Goal: Complete application form: Complete application form

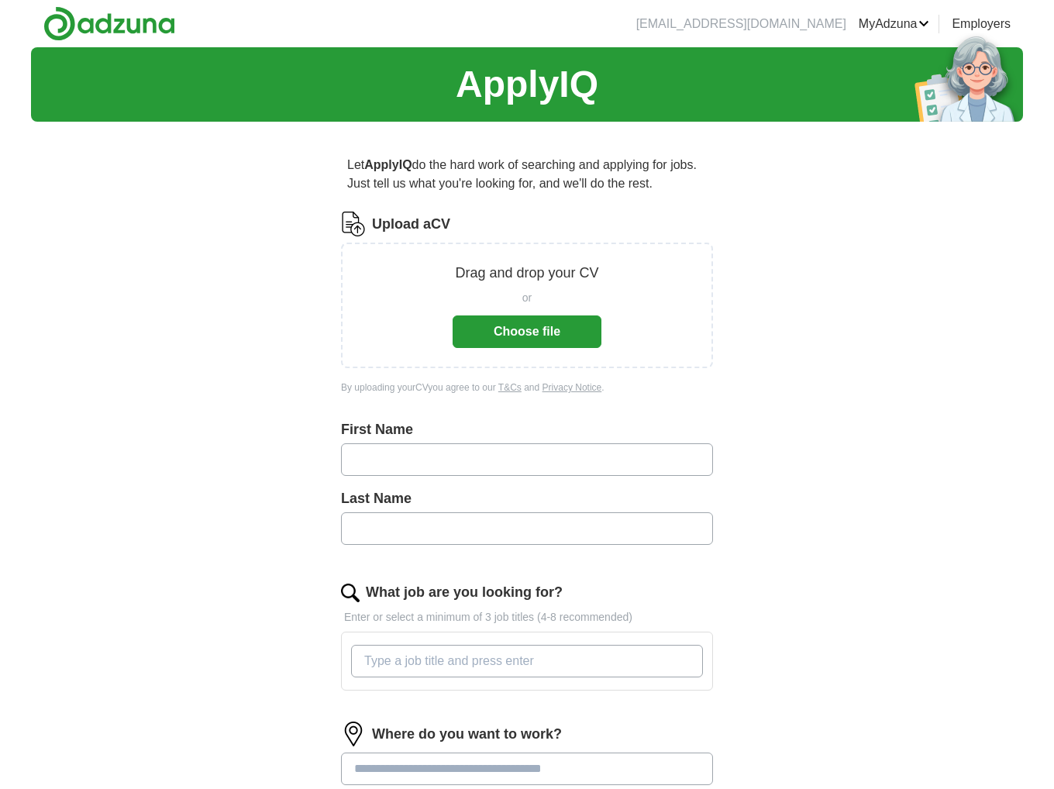
drag, startPoint x: 0, startPoint y: 0, endPoint x: 886, endPoint y: 264, distance: 924.5
click at [886, 264] on div "ApplyIQ Let ApplyIQ do the hard work of searching and applying for jobs. Just t…" at bounding box center [527, 575] width 992 height 1056
drag, startPoint x: 902, startPoint y: 264, endPoint x: 718, endPoint y: 218, distance: 189.5
click at [718, 218] on div "Let ApplyIQ do the hard work of searching and applying for jobs. Just tell us w…" at bounding box center [527, 619] width 496 height 970
click at [564, 315] on button "Choose file" at bounding box center [527, 331] width 149 height 33
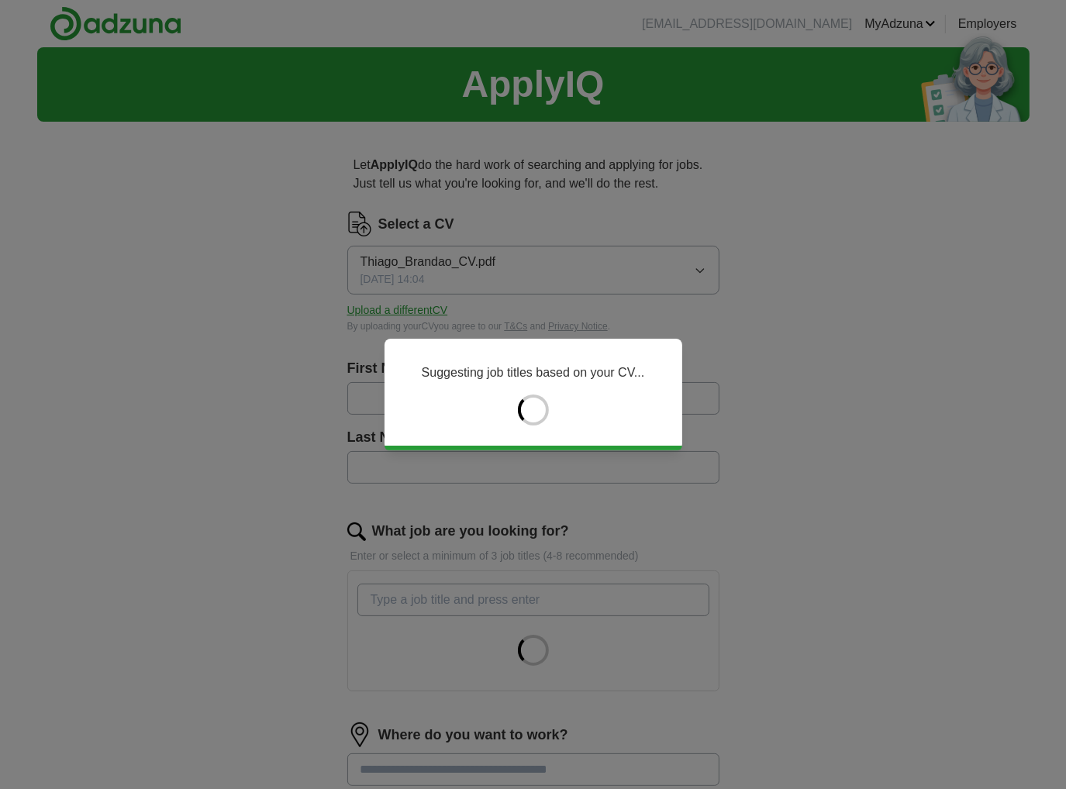
type input "******"
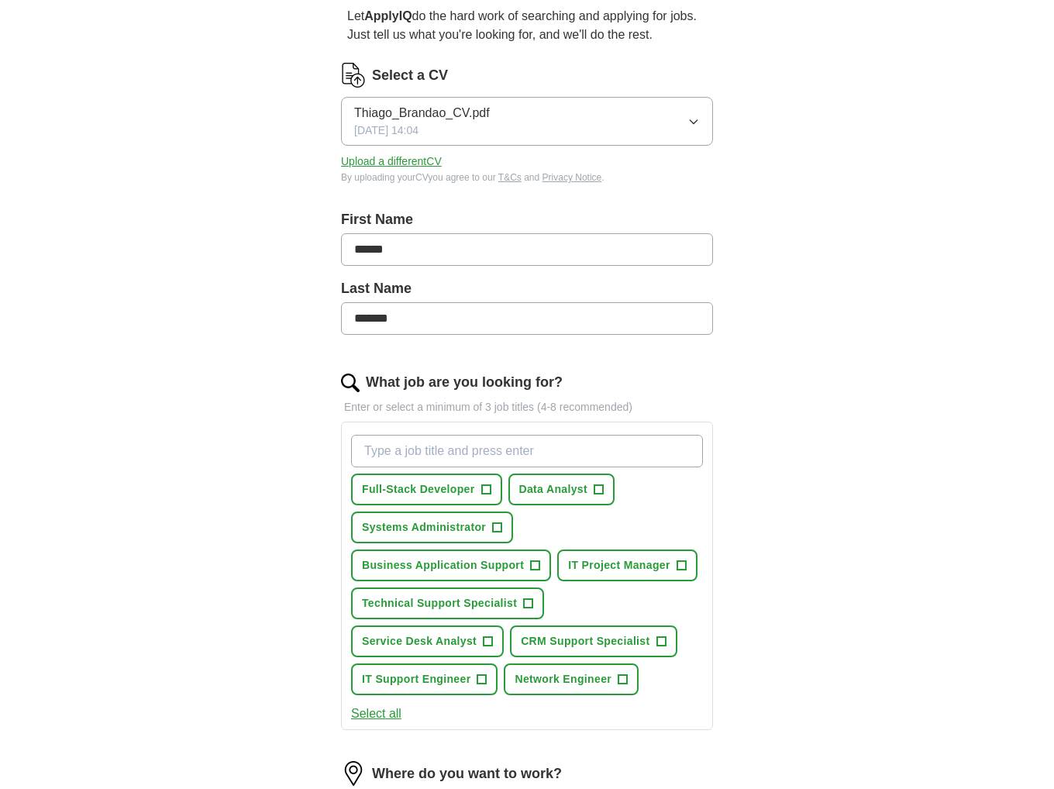
scroll to position [155, 0]
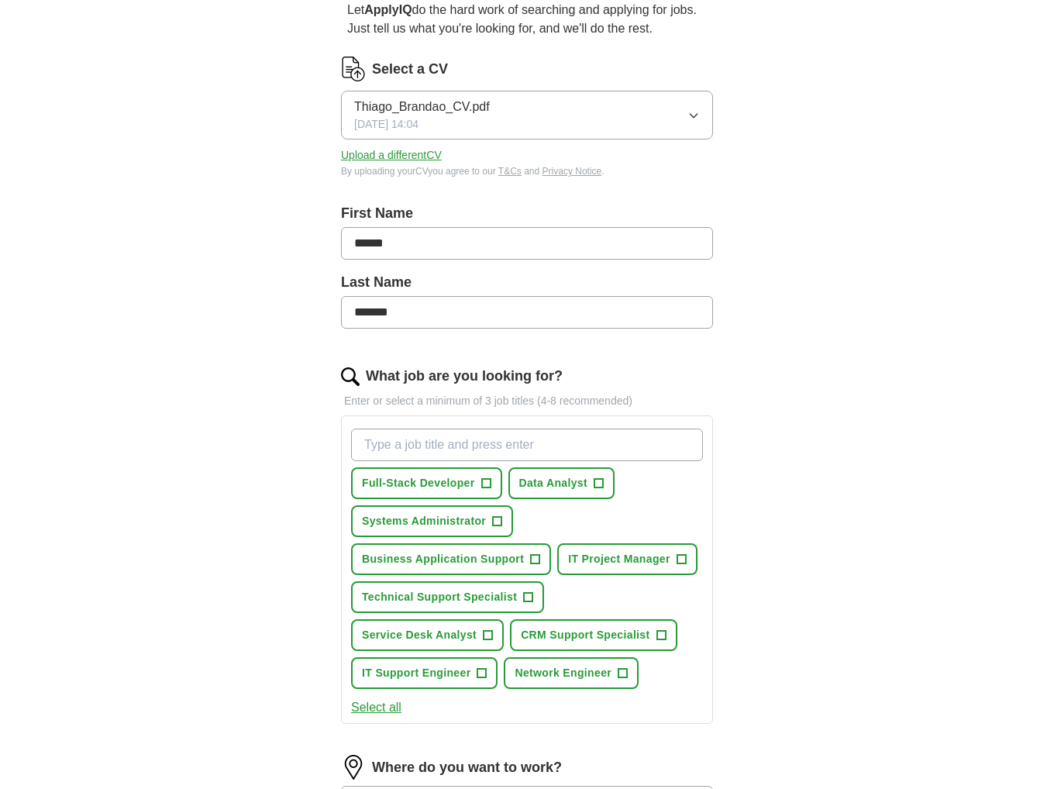
click at [454, 308] on input "*******" at bounding box center [527, 312] width 372 height 33
type input "*******"
click at [889, 434] on div "ApplyIQ Let ApplyIQ do the hard work of searching and applying for jobs. Just t…" at bounding box center [527, 514] width 992 height 1245
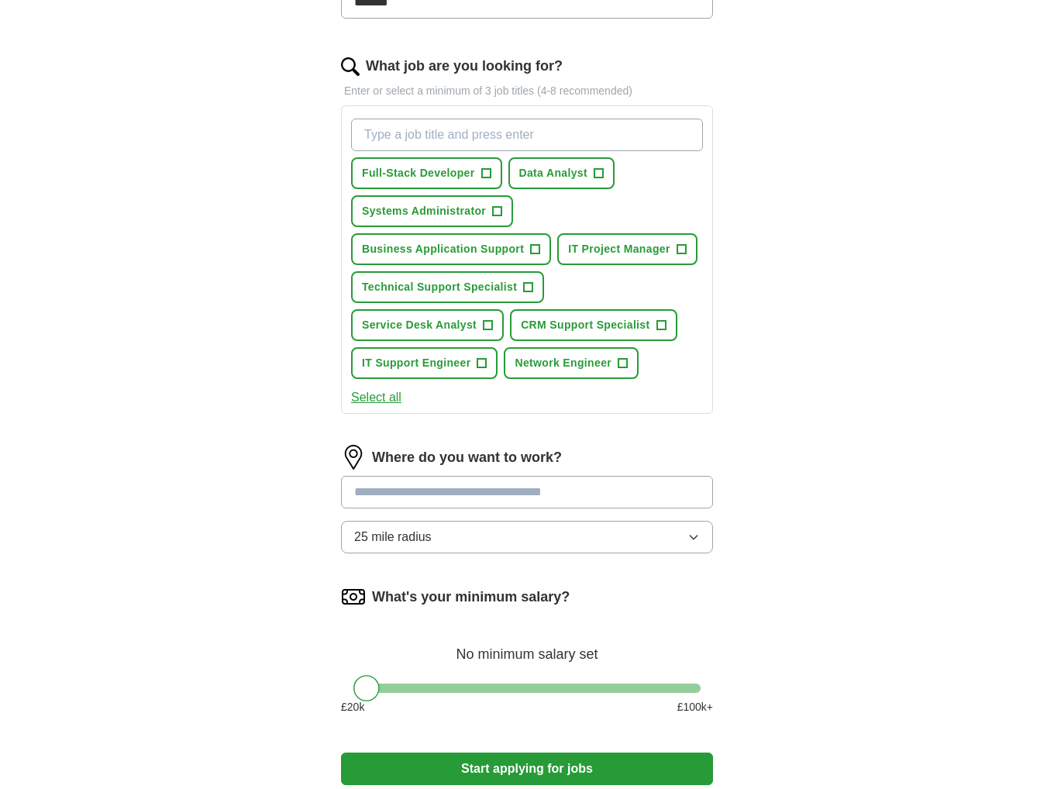
drag, startPoint x: 964, startPoint y: 397, endPoint x: 874, endPoint y: 332, distance: 111.0
click at [874, 332] on div "ApplyIQ Let ApplyIQ do the hard work of searching and applying for jobs. Just t…" at bounding box center [527, 204] width 992 height 1245
click at [598, 167] on span "+" at bounding box center [598, 173] width 9 height 12
click at [504, 212] on button "Systems Administrator +" at bounding box center [432, 211] width 162 height 32
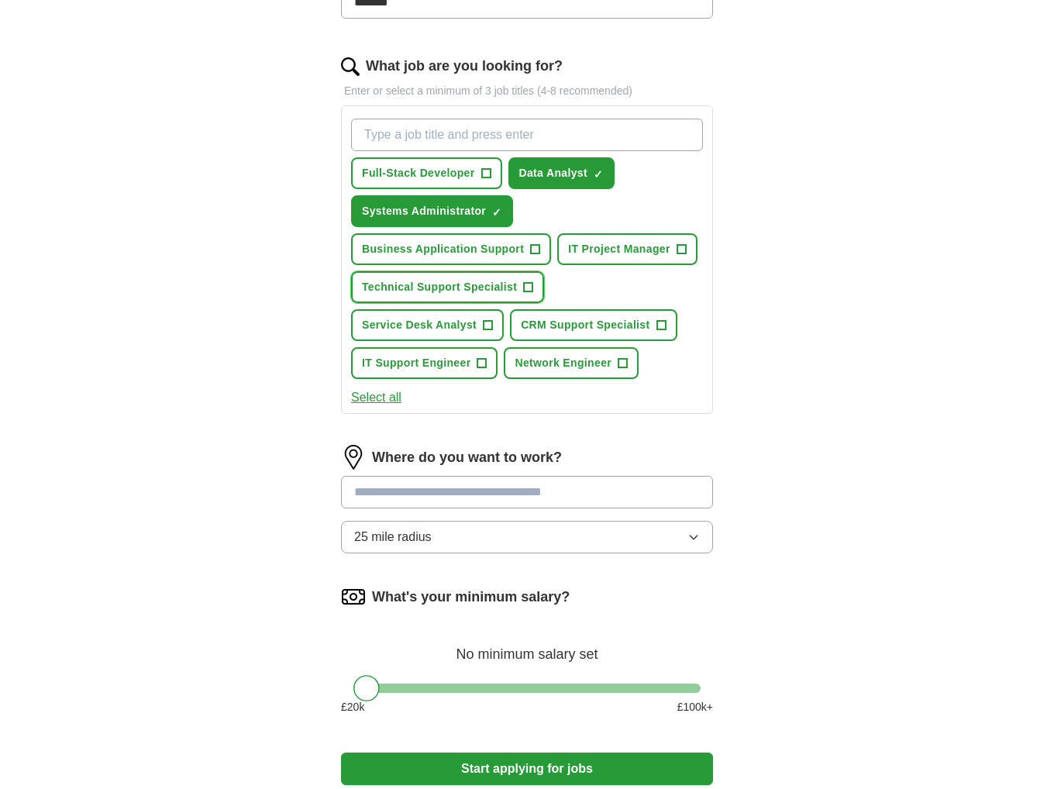
click at [526, 281] on span "+" at bounding box center [528, 287] width 9 height 12
click at [504, 309] on button "Service Desk Analyst +" at bounding box center [427, 325] width 153 height 32
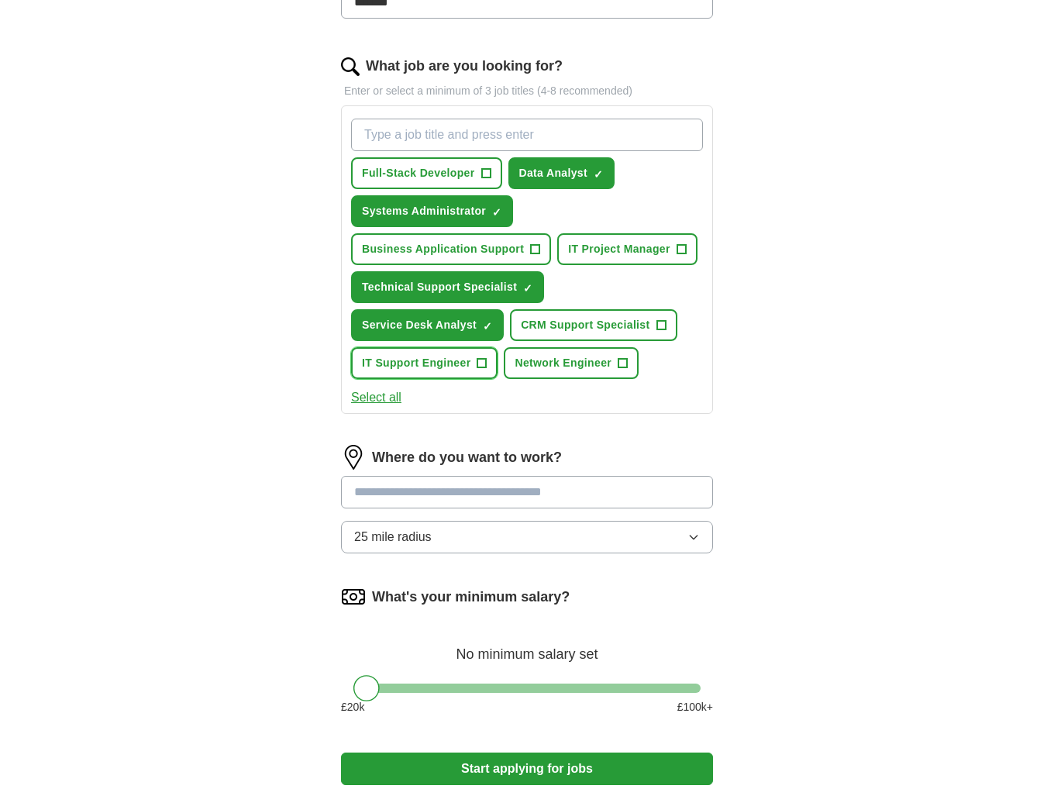
click at [470, 355] on span "IT Support Engineer" at bounding box center [416, 363] width 109 height 16
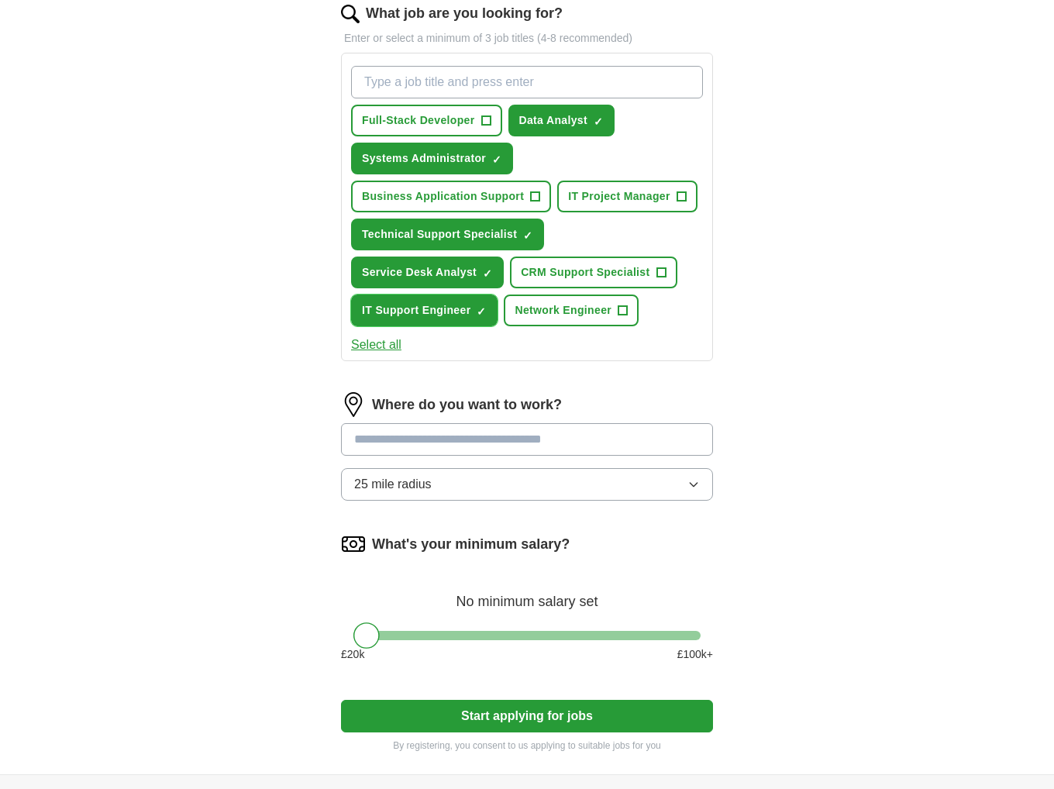
scroll to position [543, 0]
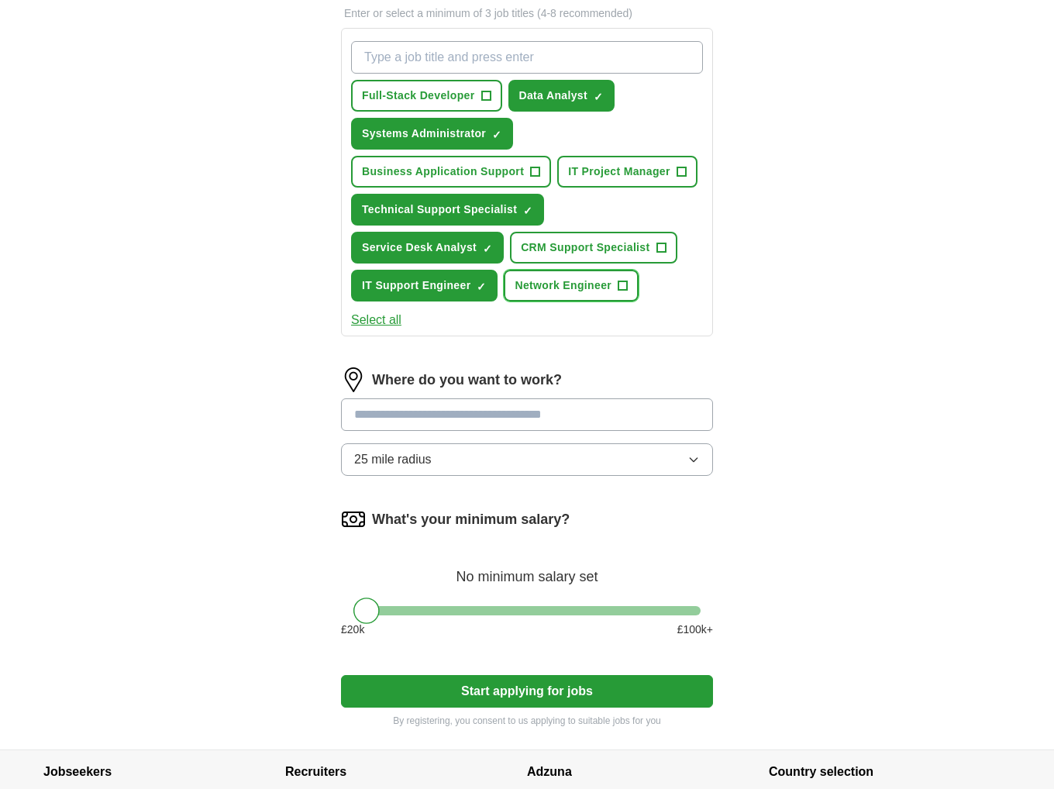
click at [504, 286] on button "Network Engineer +" at bounding box center [571, 286] width 135 height 32
click at [505, 398] on input "text" at bounding box center [527, 414] width 372 height 33
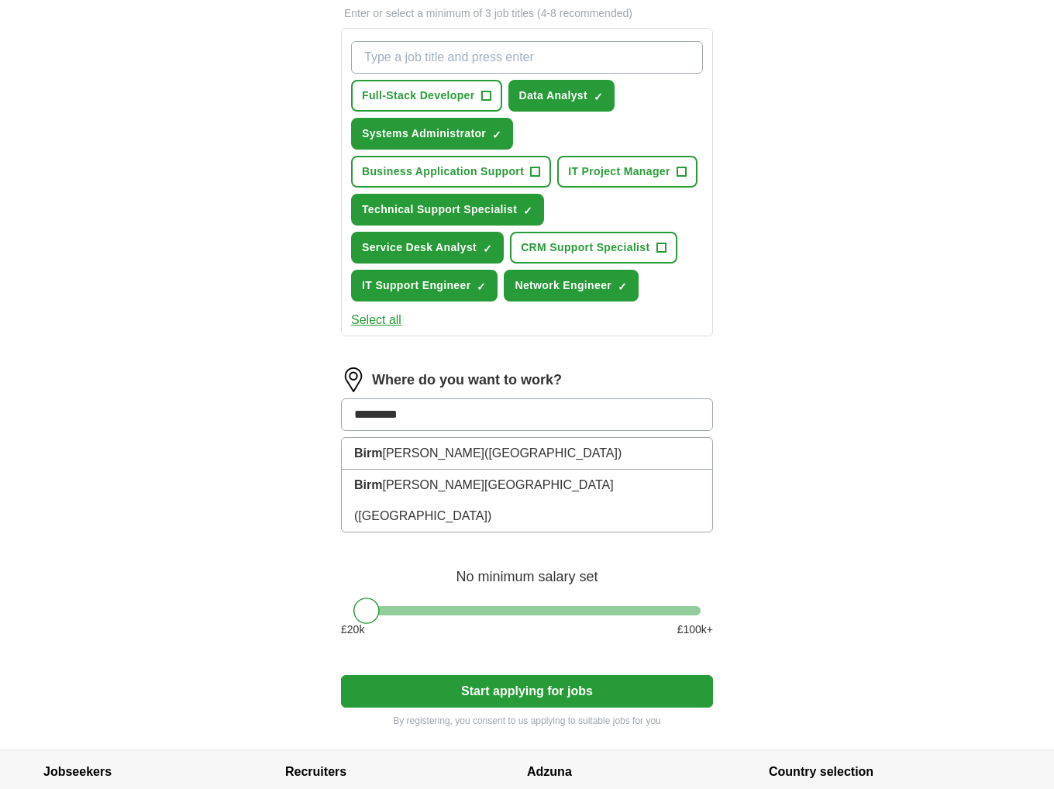
type input "**********"
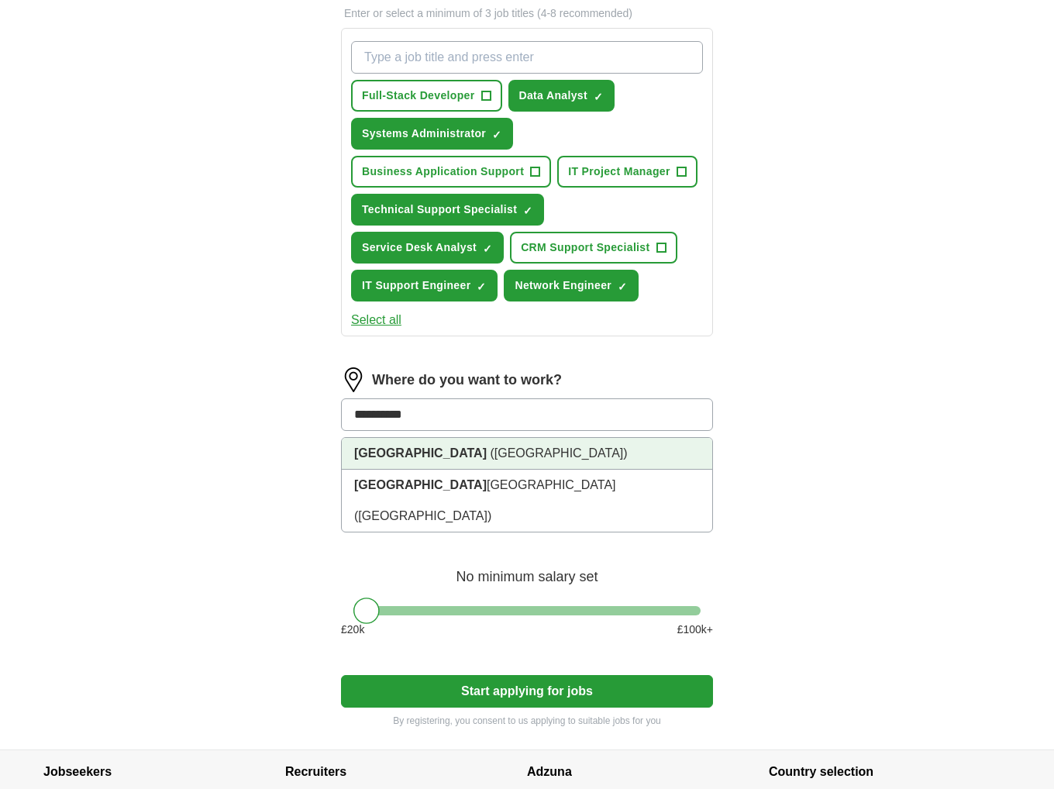
click at [490, 449] on span "(West Midlands)" at bounding box center [558, 452] width 137 height 13
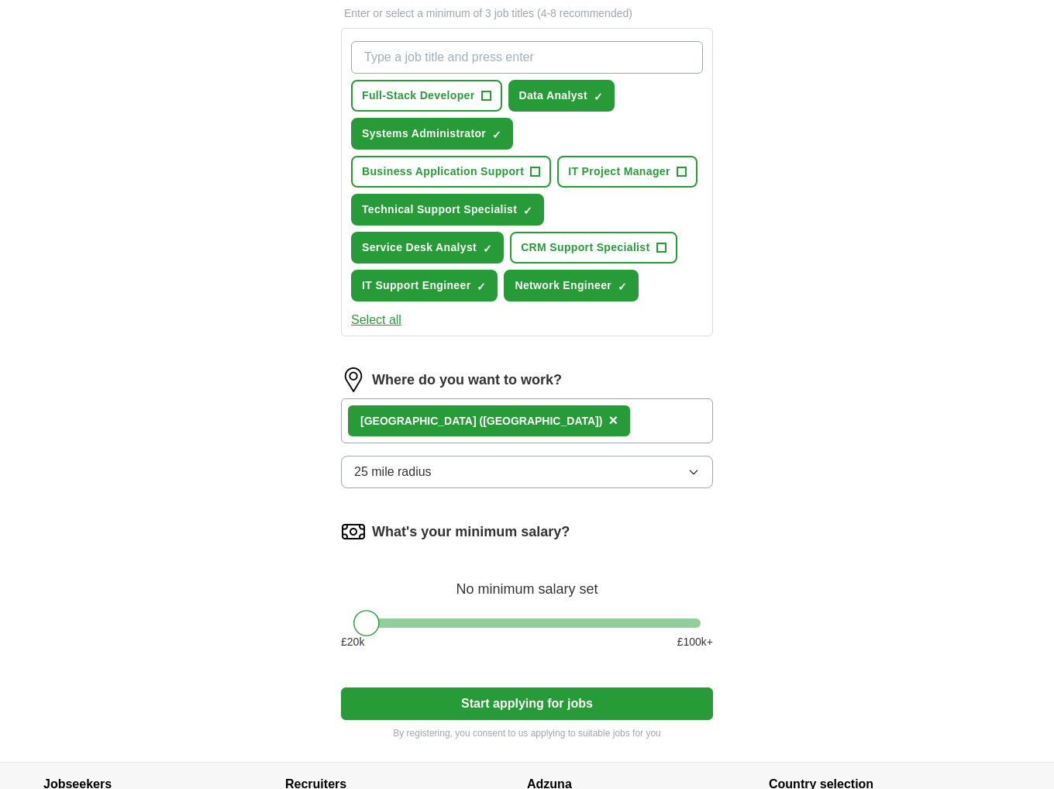
click at [473, 456] on button "25 mile radius" at bounding box center [527, 472] width 372 height 33
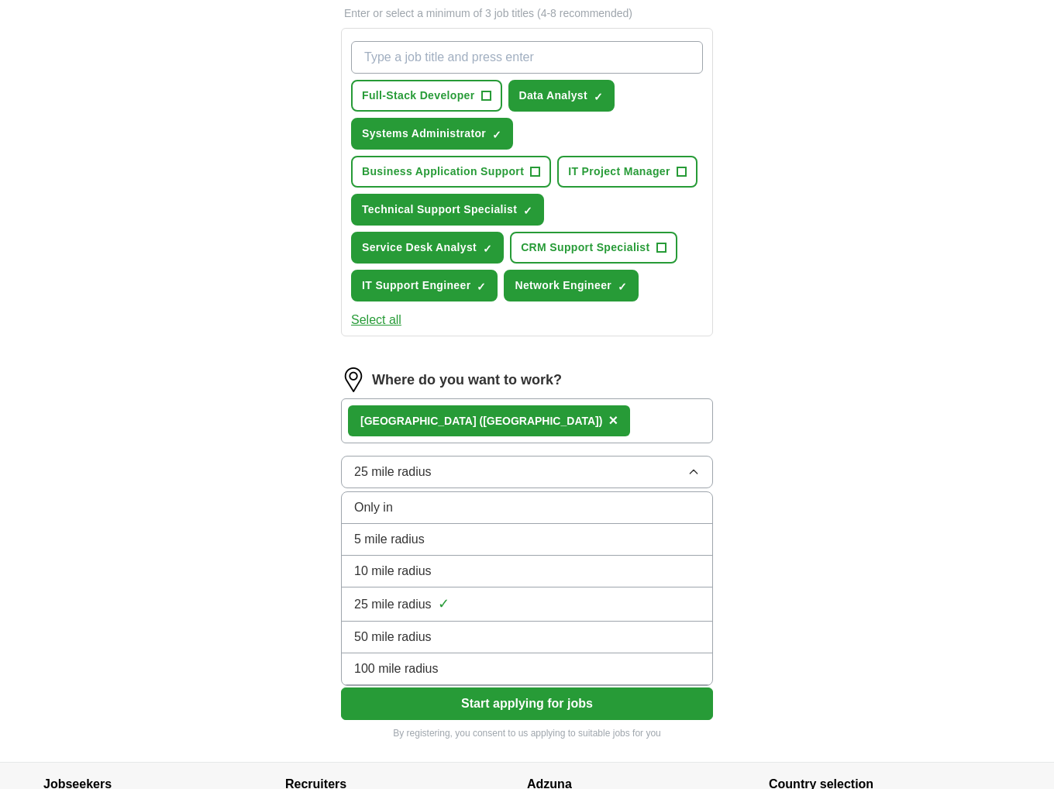
click at [443, 628] on div "50 mile radius" at bounding box center [527, 637] width 346 height 19
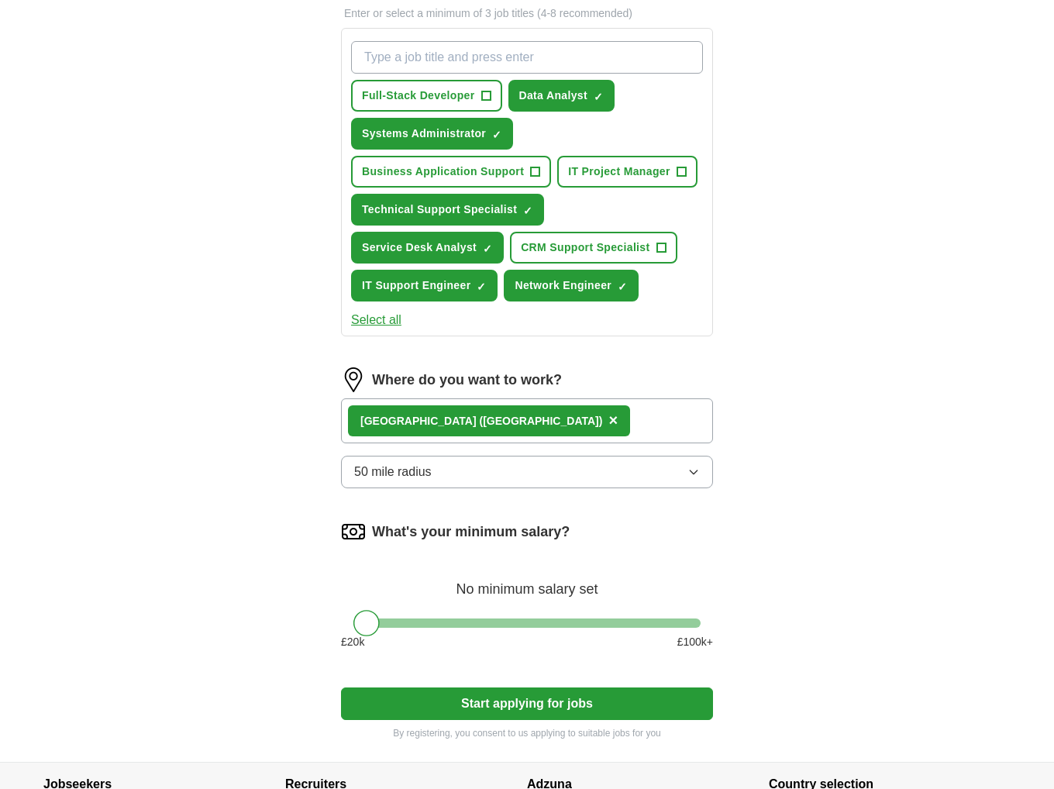
drag, startPoint x: 903, startPoint y: 511, endPoint x: 836, endPoint y: 357, distance: 167.6
click at [836, 357] on div "ApplyIQ Let ApplyIQ do the hard work of searching and applying for jobs. Just t…" at bounding box center [527, 133] width 992 height 1257
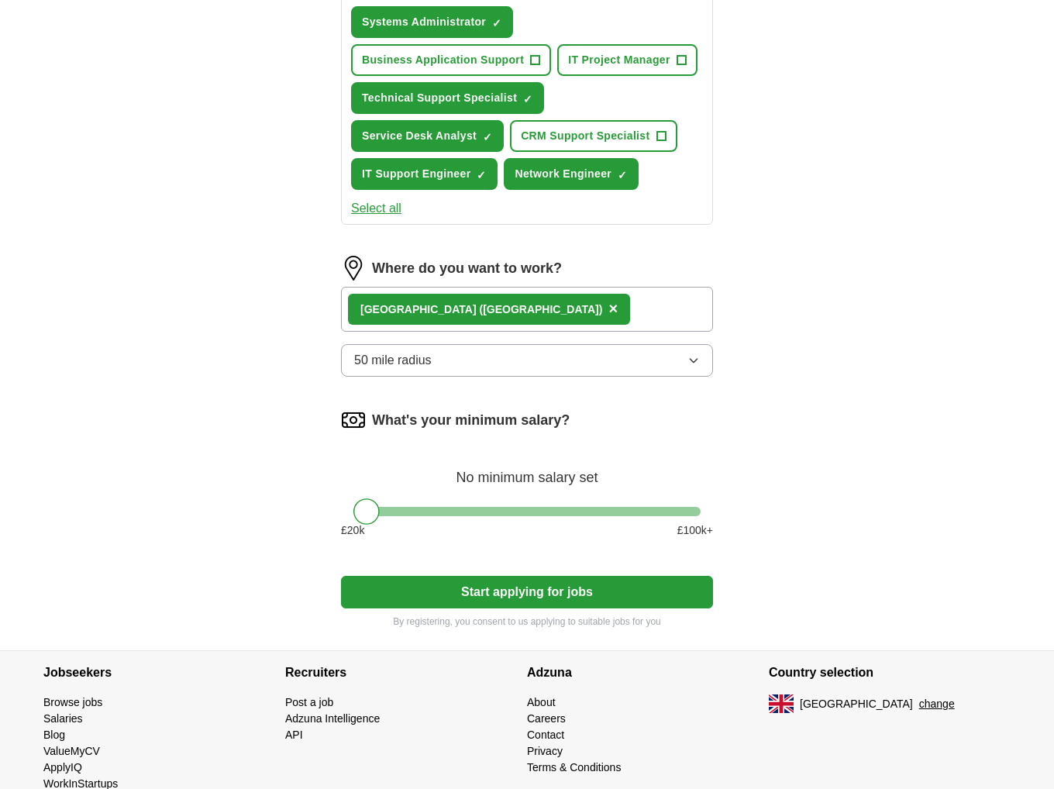
scroll to position [682, 0]
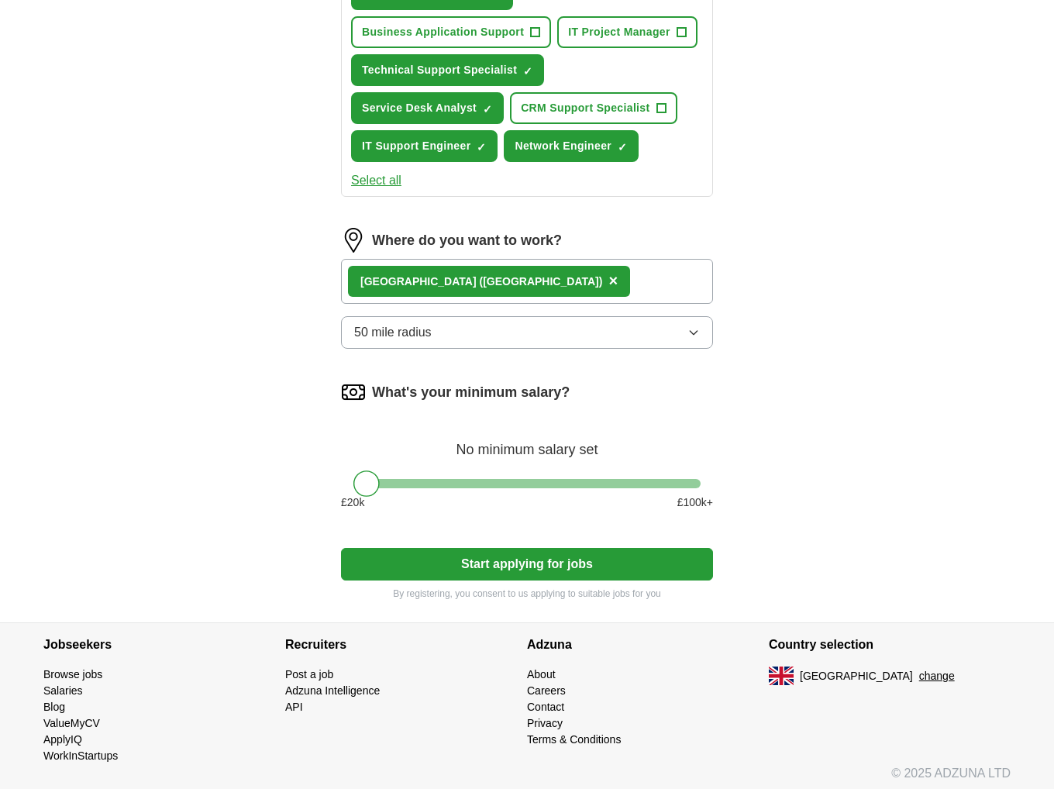
click at [508, 565] on button "Start applying for jobs" at bounding box center [527, 564] width 372 height 33
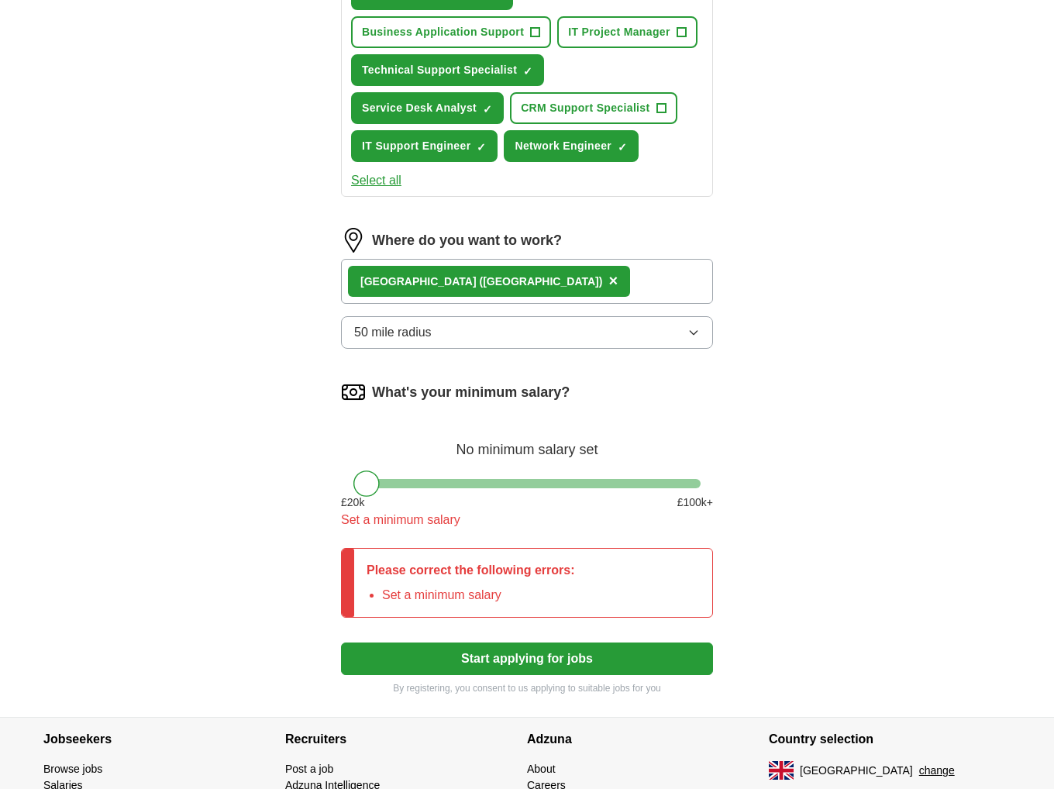
drag, startPoint x: 951, startPoint y: 515, endPoint x: 846, endPoint y: 460, distance: 118.2
click at [846, 460] on div "ApplyIQ Let ApplyIQ do the hard work of searching and applying for jobs. Just t…" at bounding box center [527, 41] width 992 height 1352
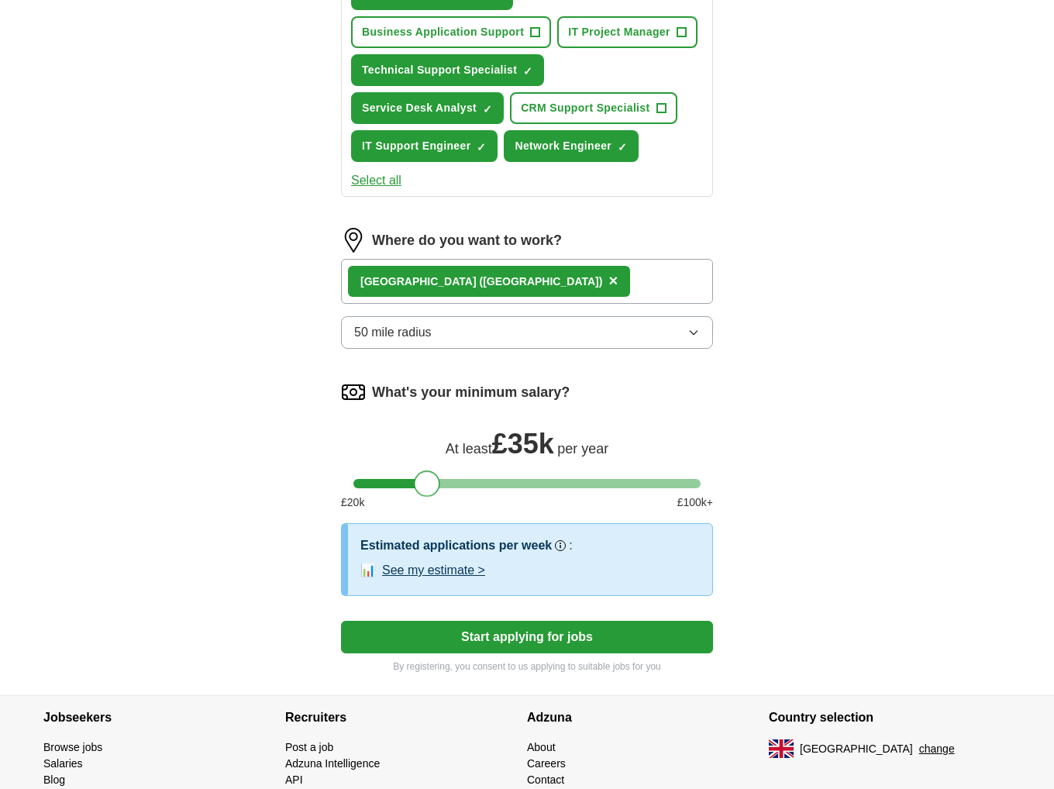
drag, startPoint x: 366, startPoint y: 479, endPoint x: 426, endPoint y: 478, distance: 59.7
click at [426, 478] on div at bounding box center [427, 483] width 26 height 26
drag, startPoint x: 425, startPoint y: 475, endPoint x: 398, endPoint y: 480, distance: 26.8
click at [398, 480] on div at bounding box center [398, 483] width 26 height 26
click at [439, 561] on button "See my estimate >" at bounding box center [433, 570] width 103 height 19
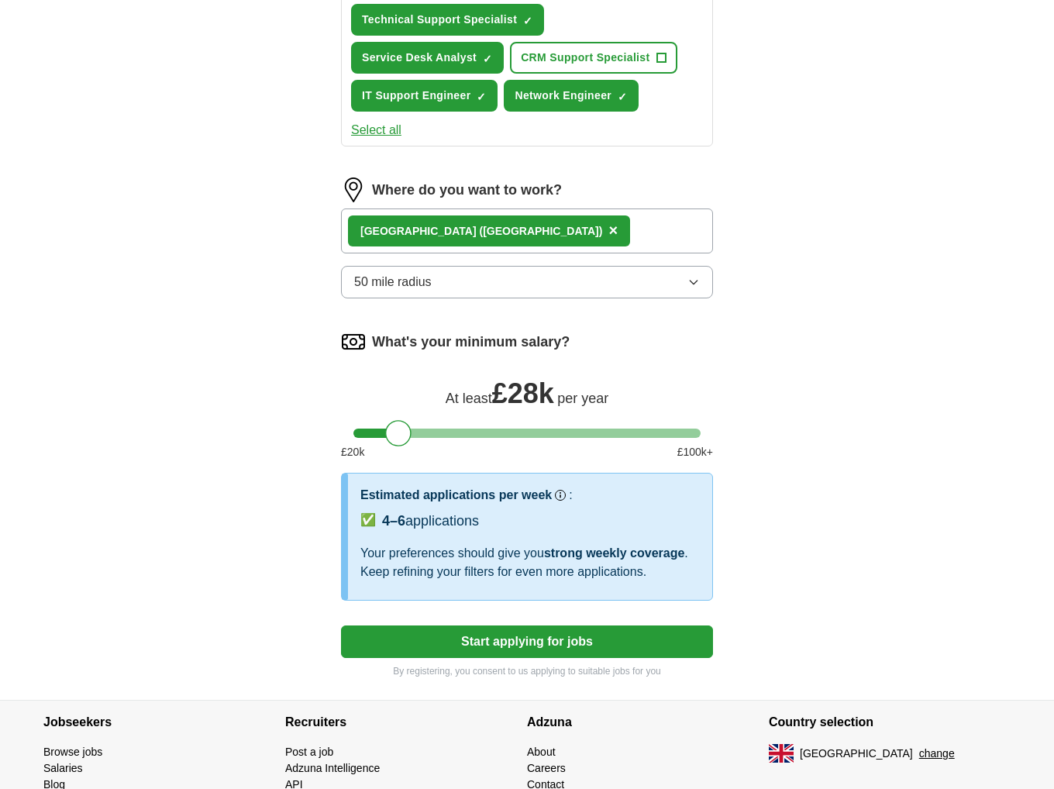
scroll to position [760, 0]
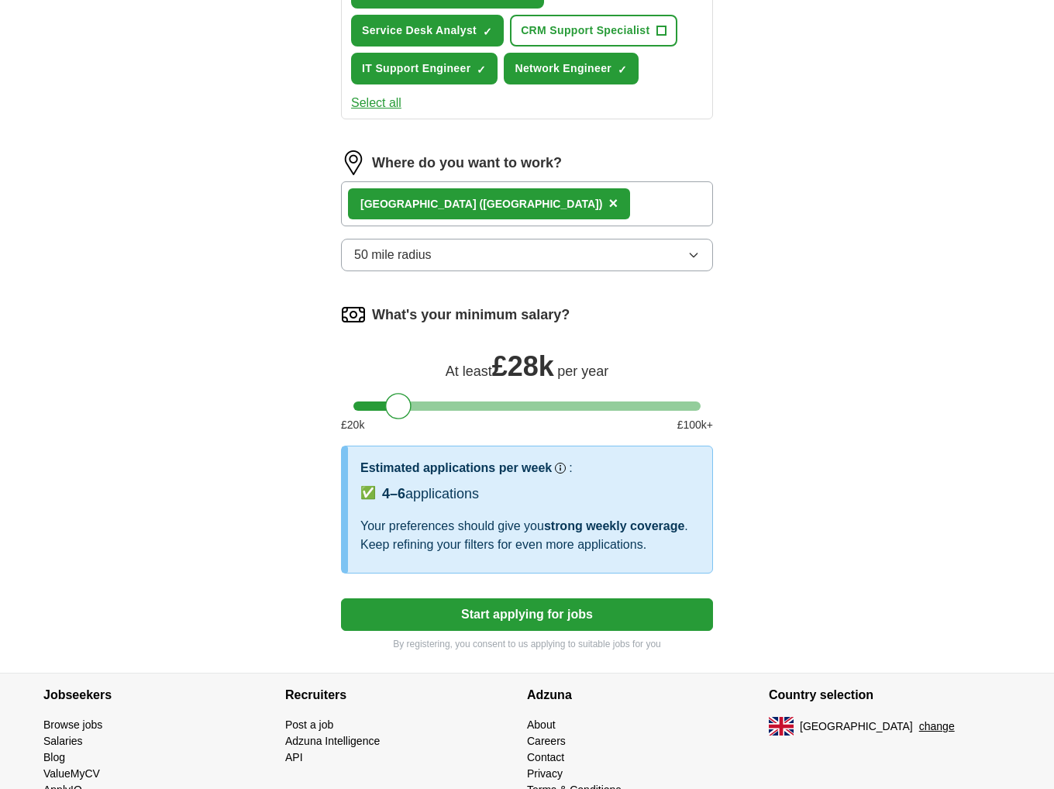
click at [516, 613] on button "Start applying for jobs" at bounding box center [527, 614] width 372 height 33
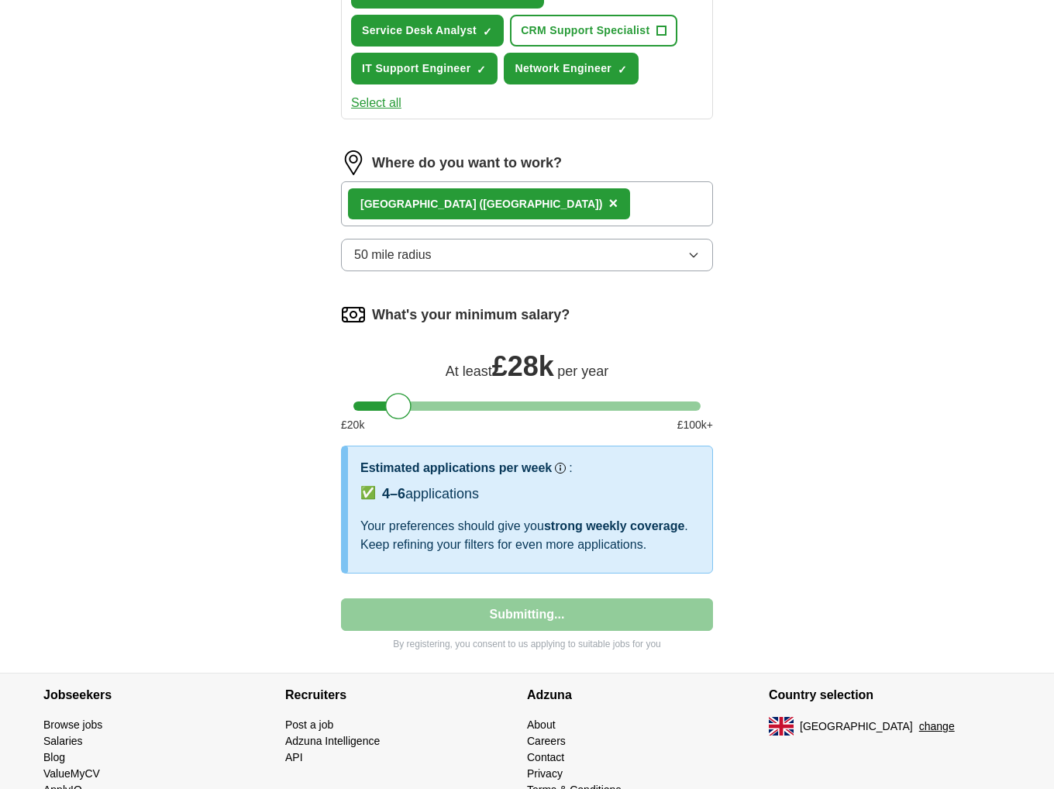
select select "**"
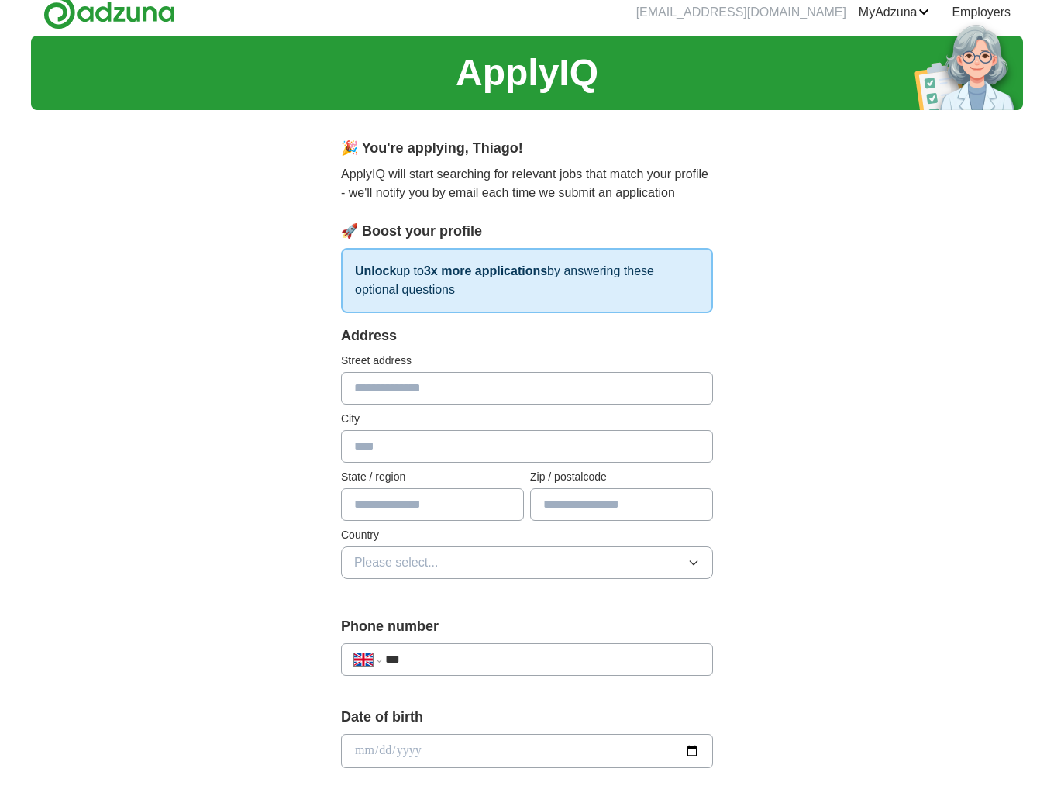
scroll to position [0, 0]
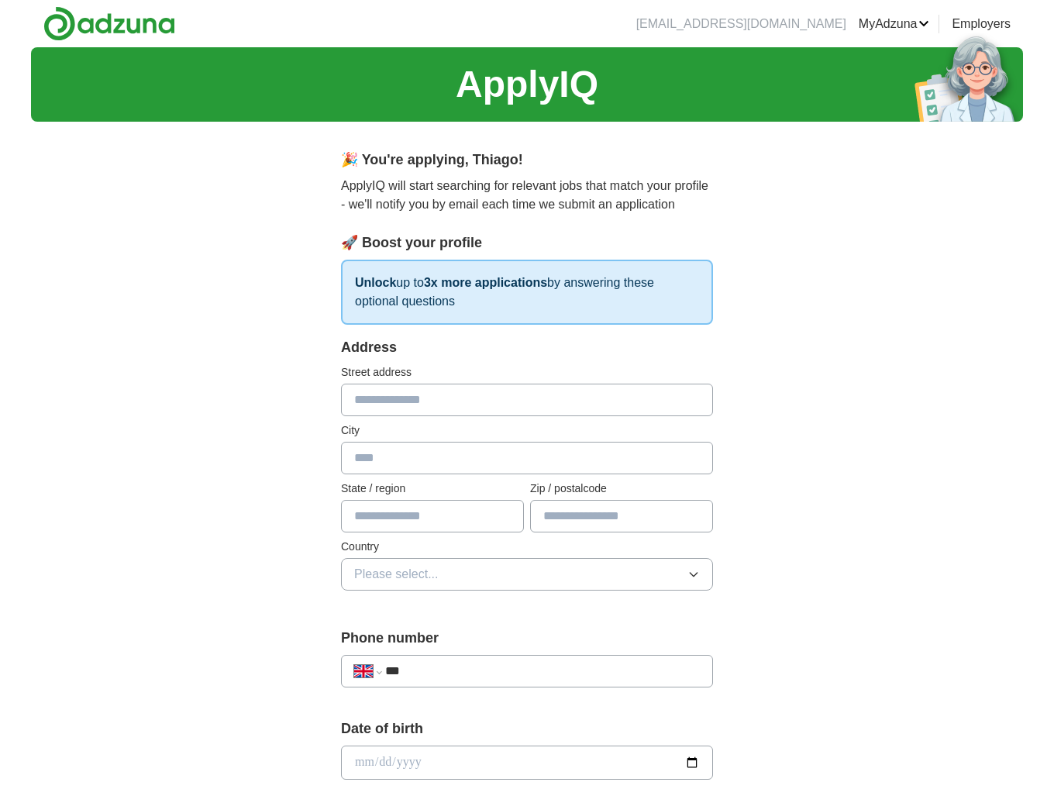
click at [474, 399] on input "text" at bounding box center [527, 400] width 372 height 33
type input "**********"
type input "*******"
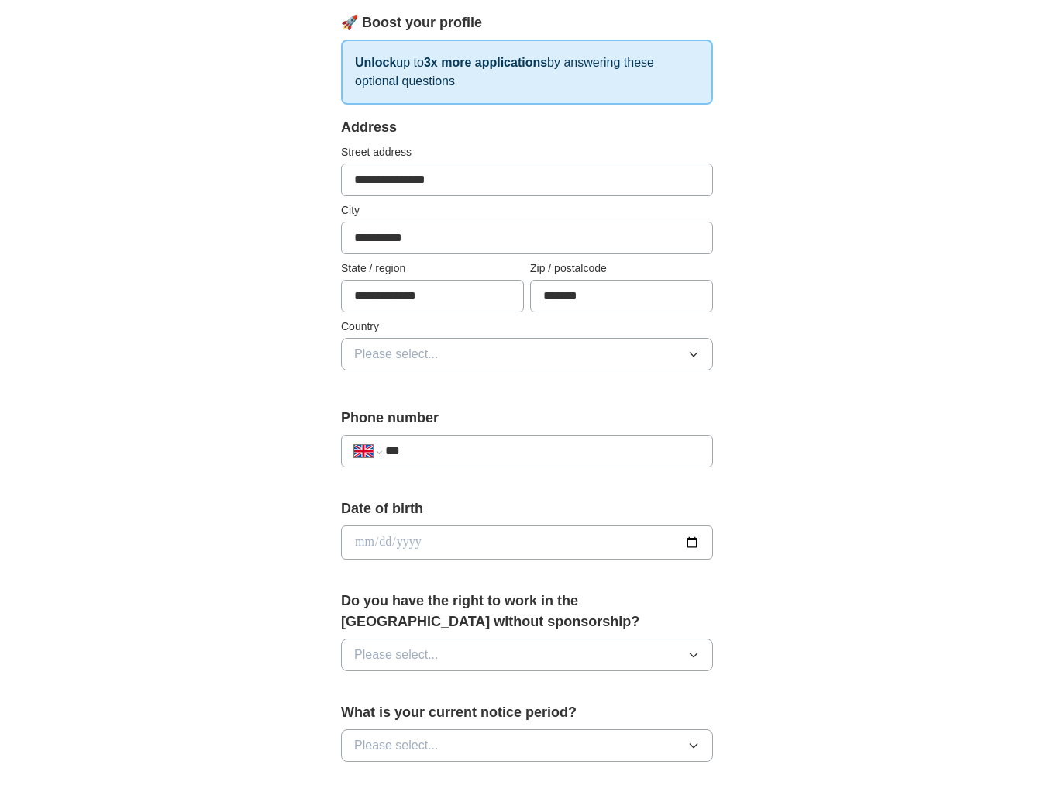
scroll to position [233, 0]
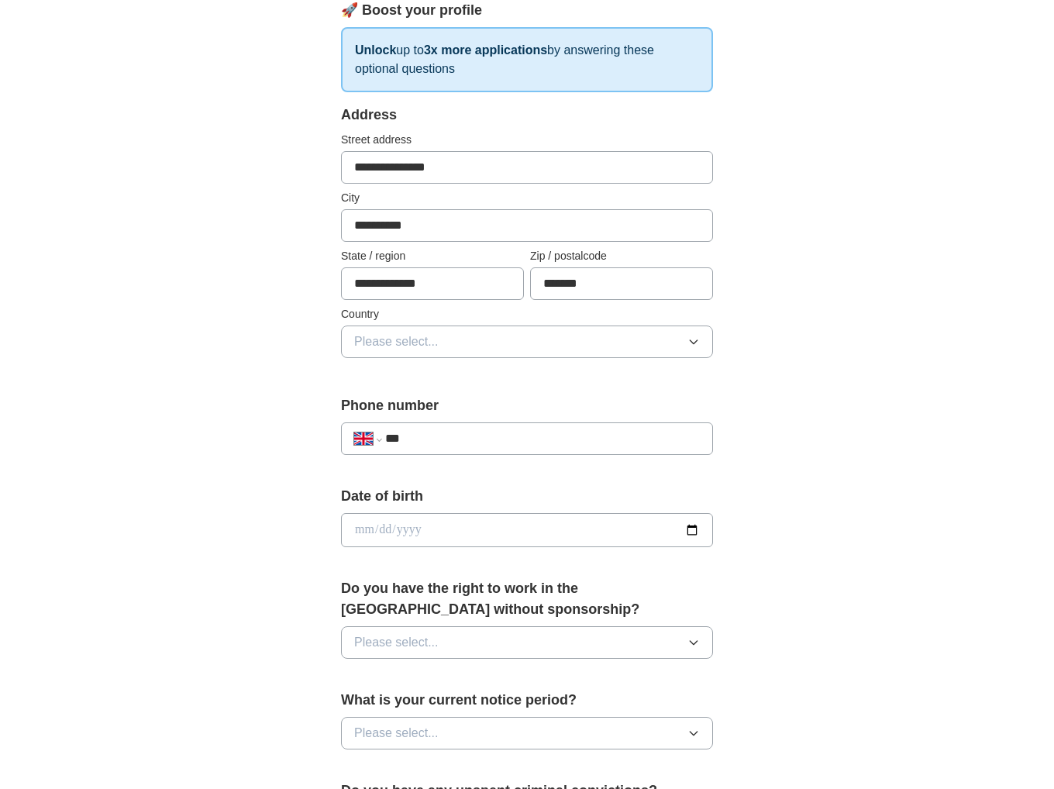
click at [421, 326] on button "Please select..." at bounding box center [527, 342] width 372 height 33
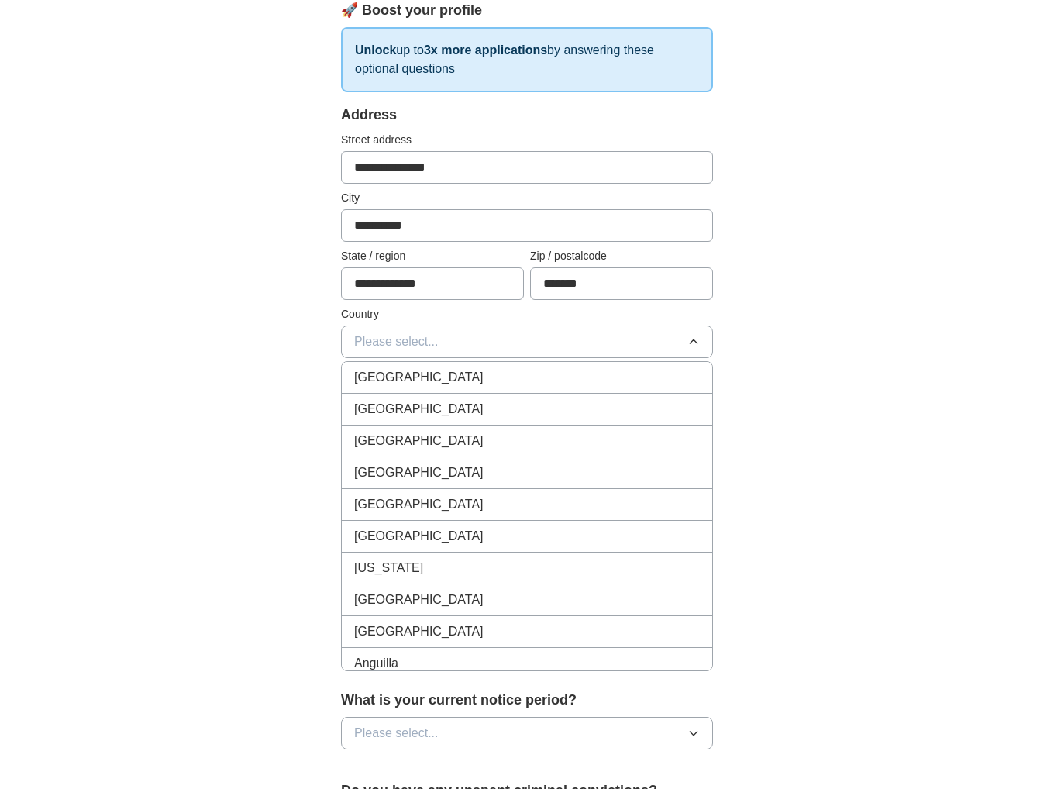
click at [433, 362] on li "[GEOGRAPHIC_DATA]" at bounding box center [527, 378] width 370 height 32
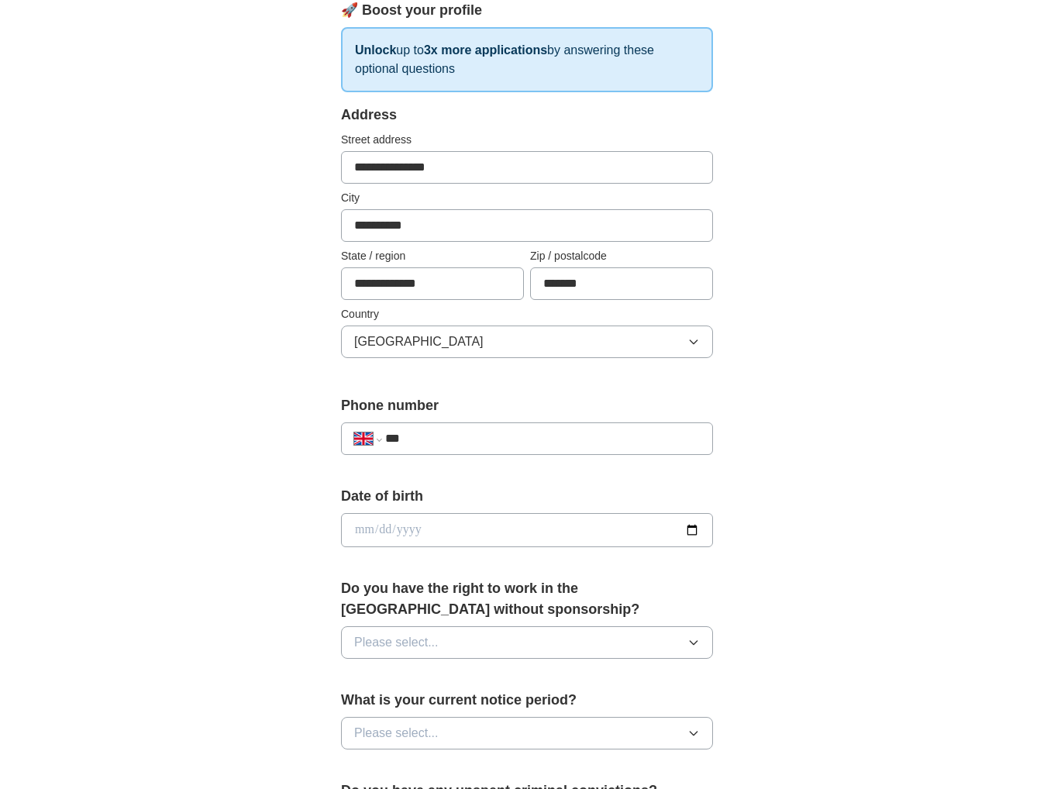
click at [484, 429] on input "***" at bounding box center [542, 438] width 315 height 19
type input "**********"
click at [459, 513] on input "date" at bounding box center [527, 530] width 372 height 34
type input "**********"
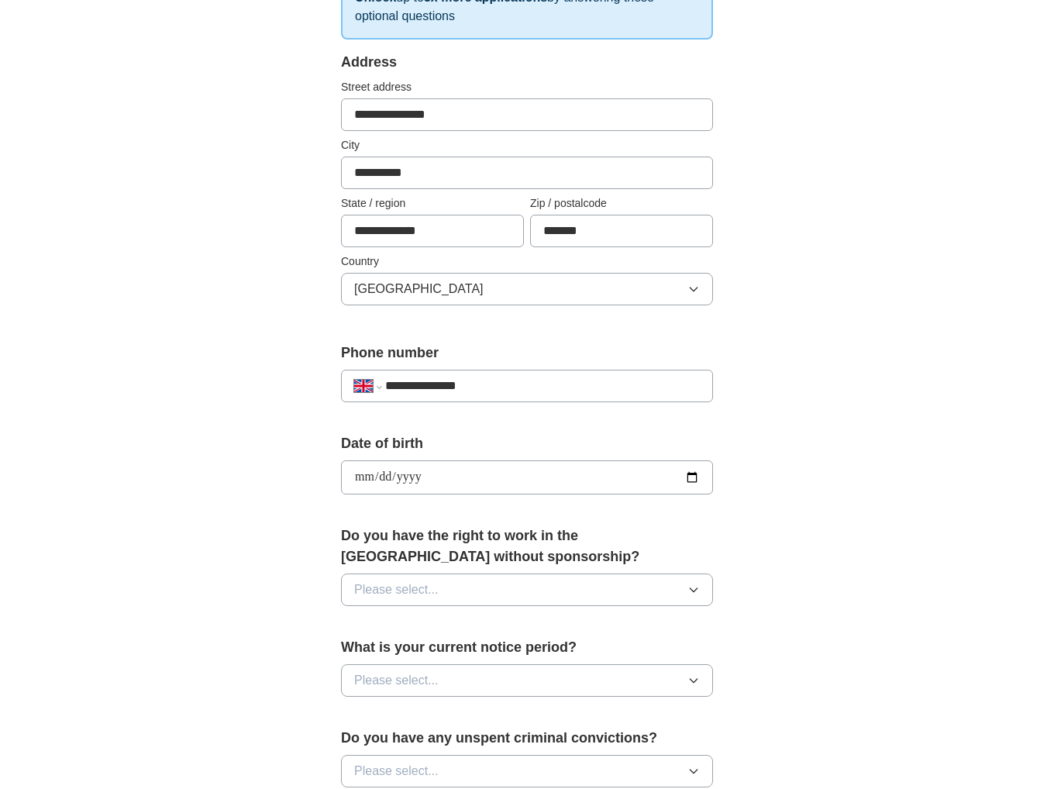
scroll to position [465, 0]
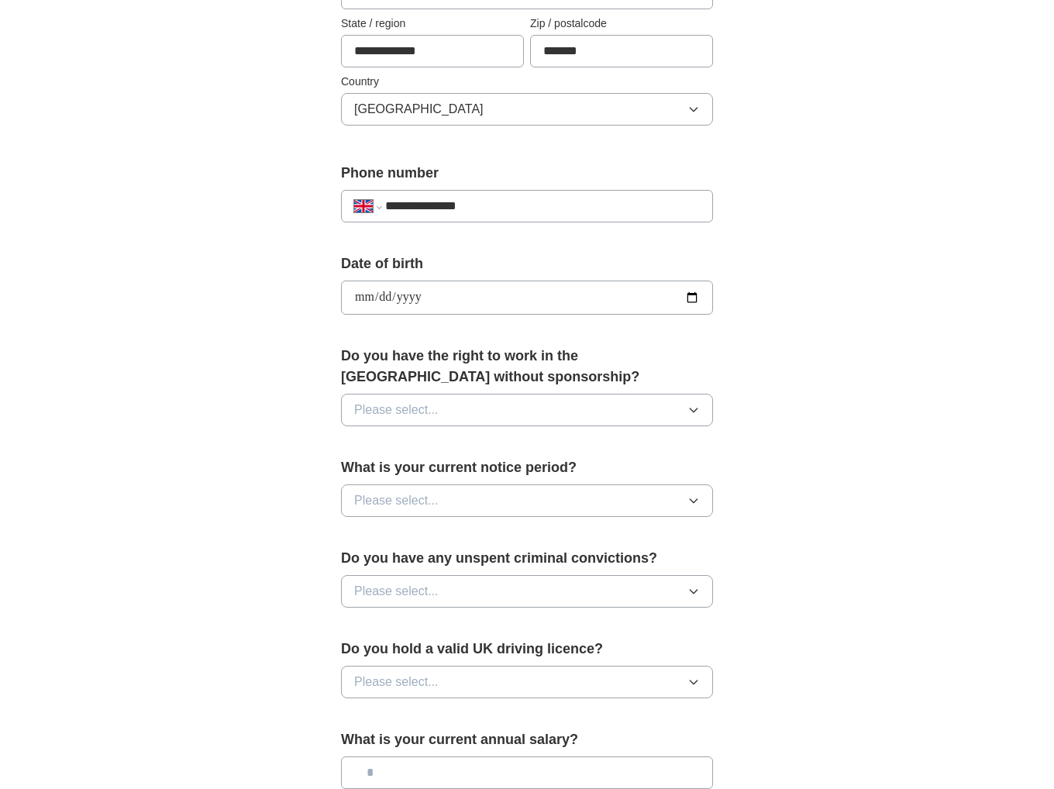
click at [469, 408] on button "Please select..." at bounding box center [527, 410] width 372 height 33
click at [399, 436] on div "Yes" at bounding box center [527, 445] width 346 height 19
drag, startPoint x: 849, startPoint y: 441, endPoint x: 43, endPoint y: 373, distance: 809.0
drag, startPoint x: 43, startPoint y: 373, endPoint x: 934, endPoint y: 398, distance: 890.9
drag, startPoint x: 934, startPoint y: 398, endPoint x: 784, endPoint y: 211, distance: 239.3
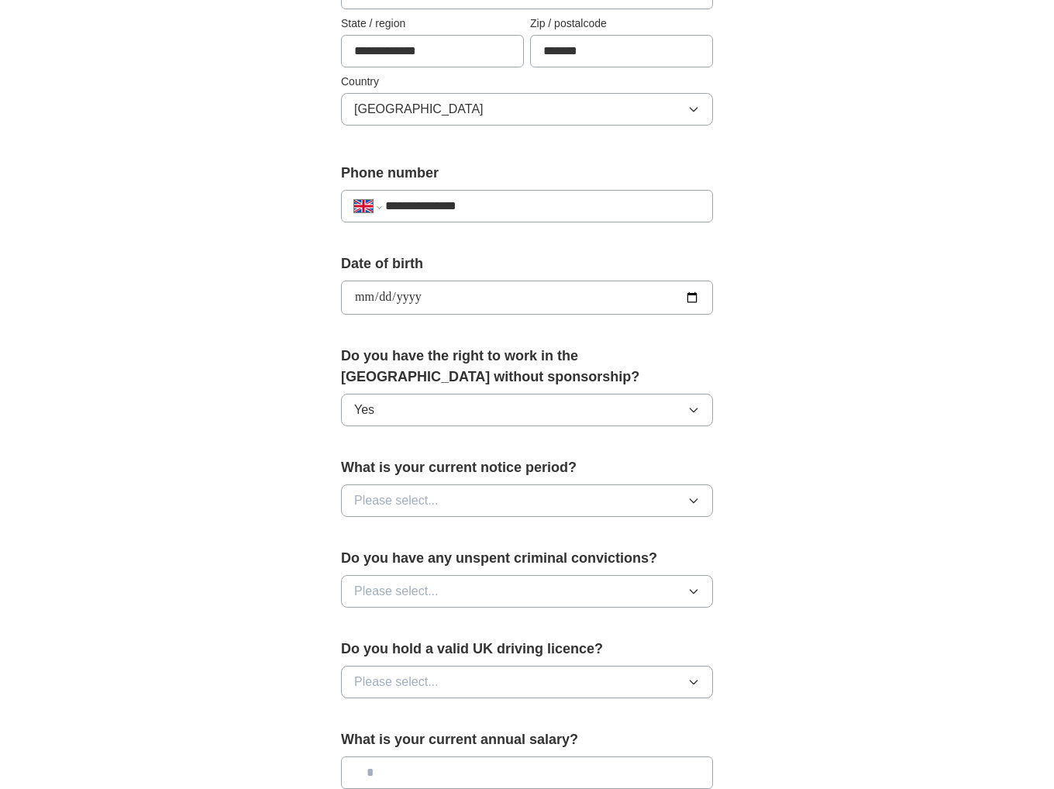
click at [784, 211] on div "**********" at bounding box center [527, 277] width 992 height 1390
click at [484, 491] on button "Please select..." at bounding box center [527, 500] width 372 height 33
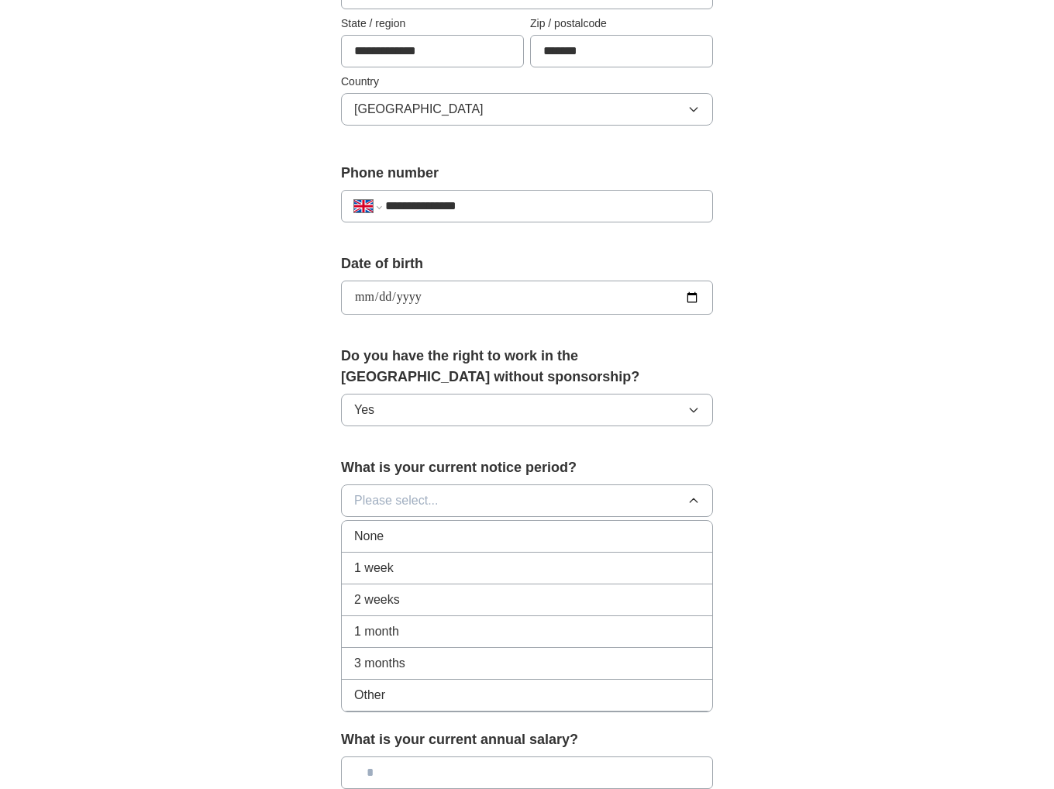
click at [392, 534] on div "None" at bounding box center [527, 536] width 346 height 19
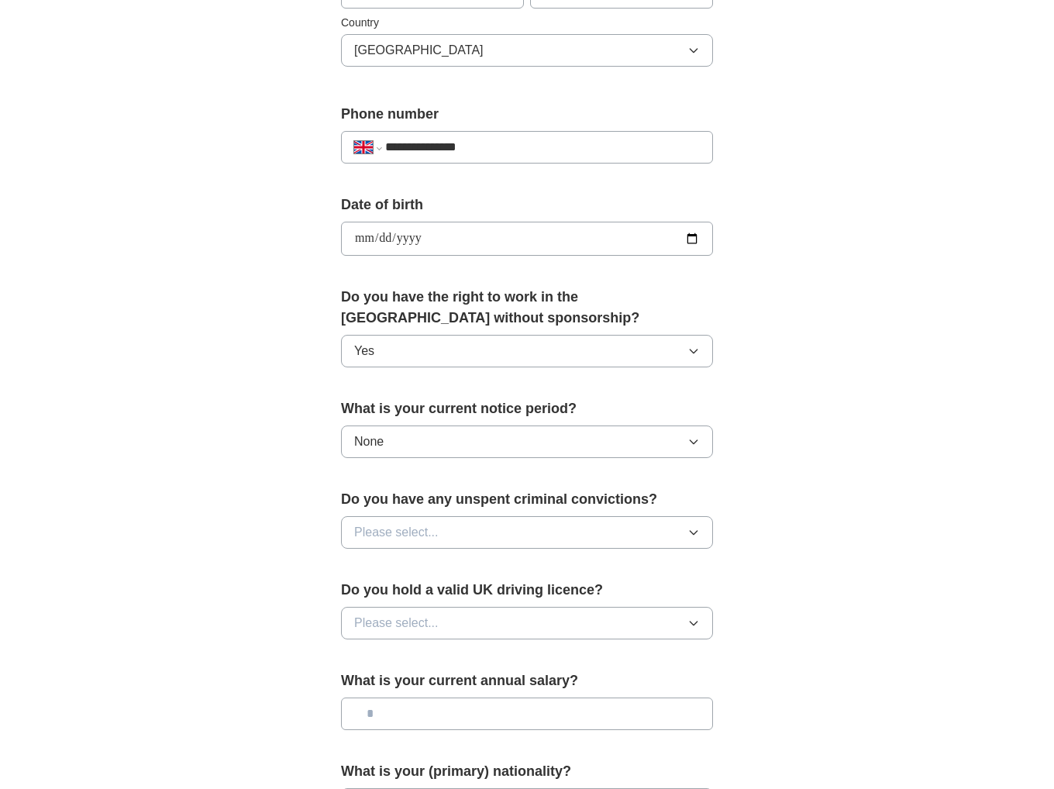
scroll to position [620, 0]
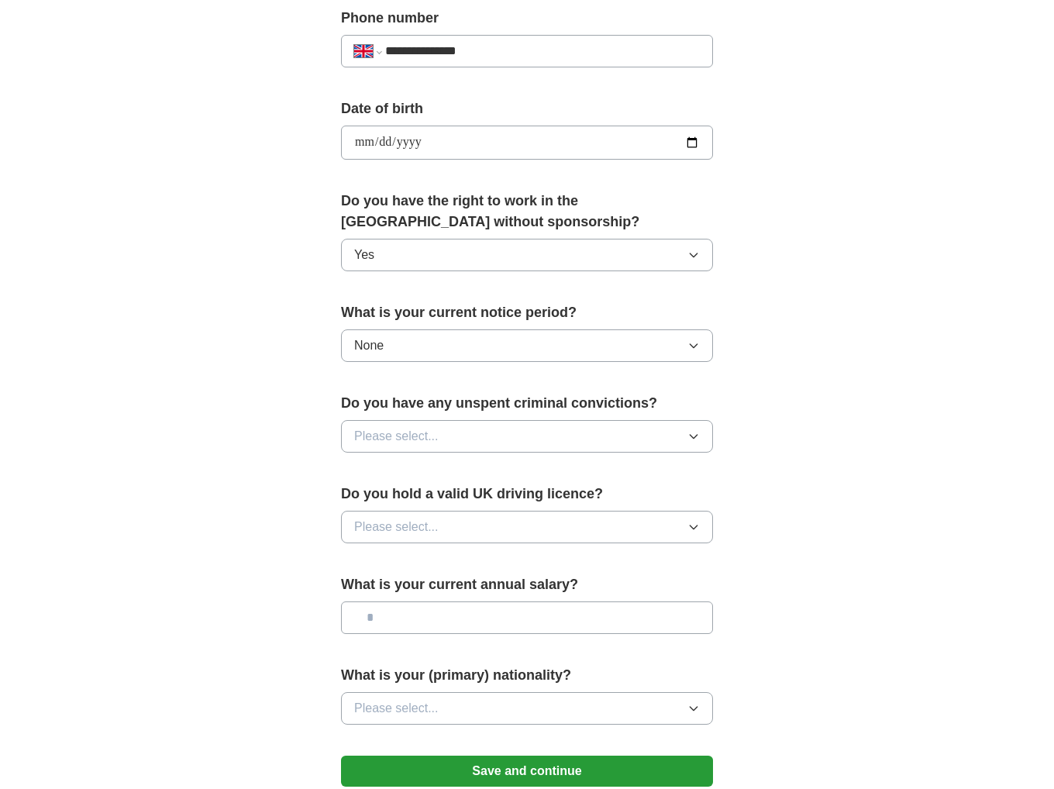
click at [399, 437] on span "Please select..." at bounding box center [396, 436] width 84 height 19
click at [384, 503] on div "No" at bounding box center [527, 503] width 346 height 19
drag, startPoint x: 340, startPoint y: 398, endPoint x: 657, endPoint y: 397, distance: 317.0
click at [658, 397] on div "**********" at bounding box center [527, 166] width 496 height 1304
click at [829, 318] on div "**********" at bounding box center [527, 122] width 992 height 1390
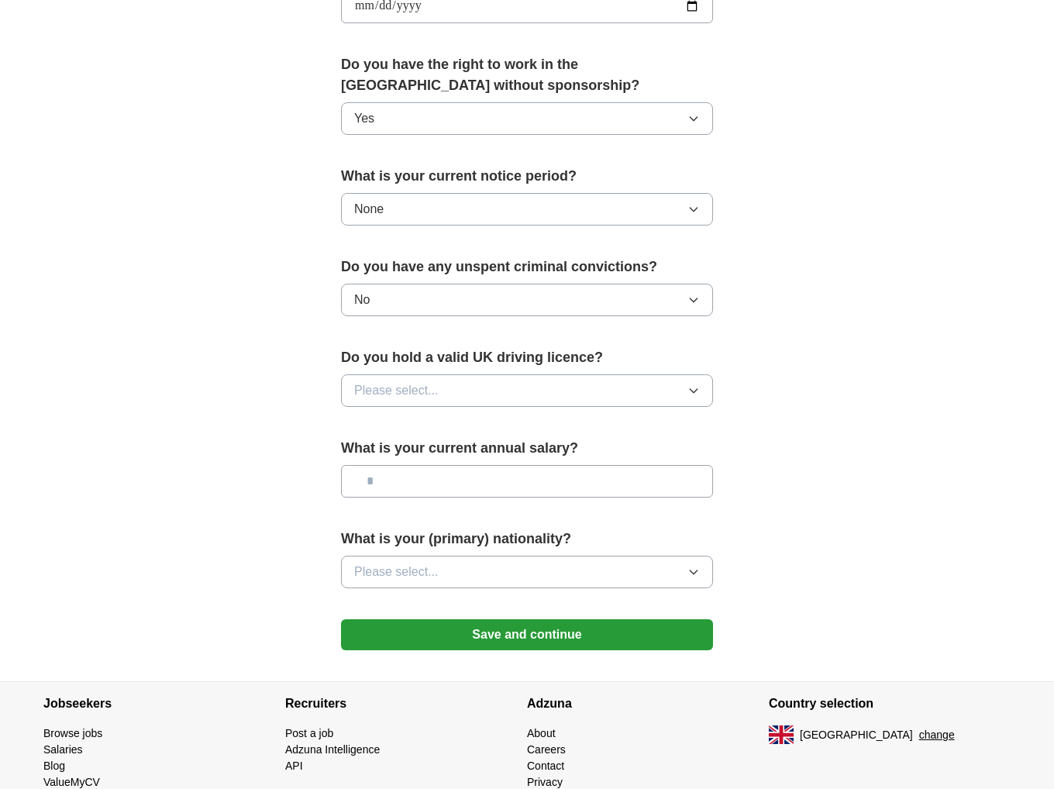
scroll to position [775, 0]
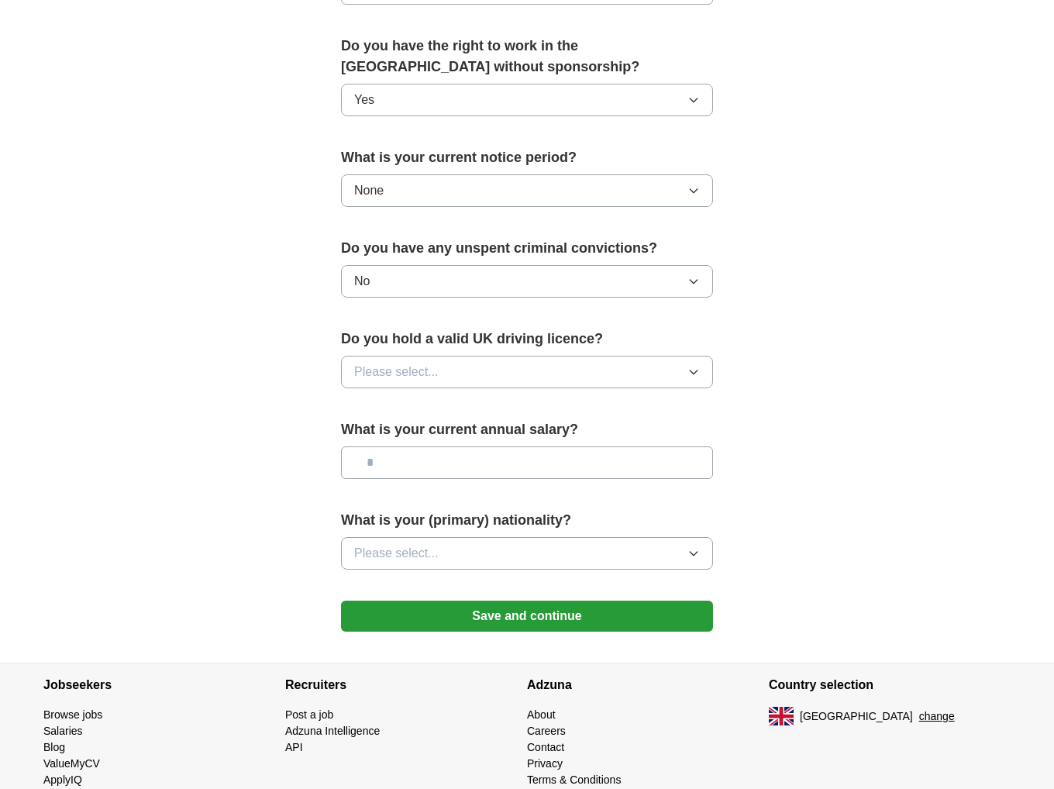
click at [487, 363] on button "Please select..." at bounding box center [527, 372] width 372 height 33
click at [391, 405] on div "Yes" at bounding box center [527, 407] width 346 height 19
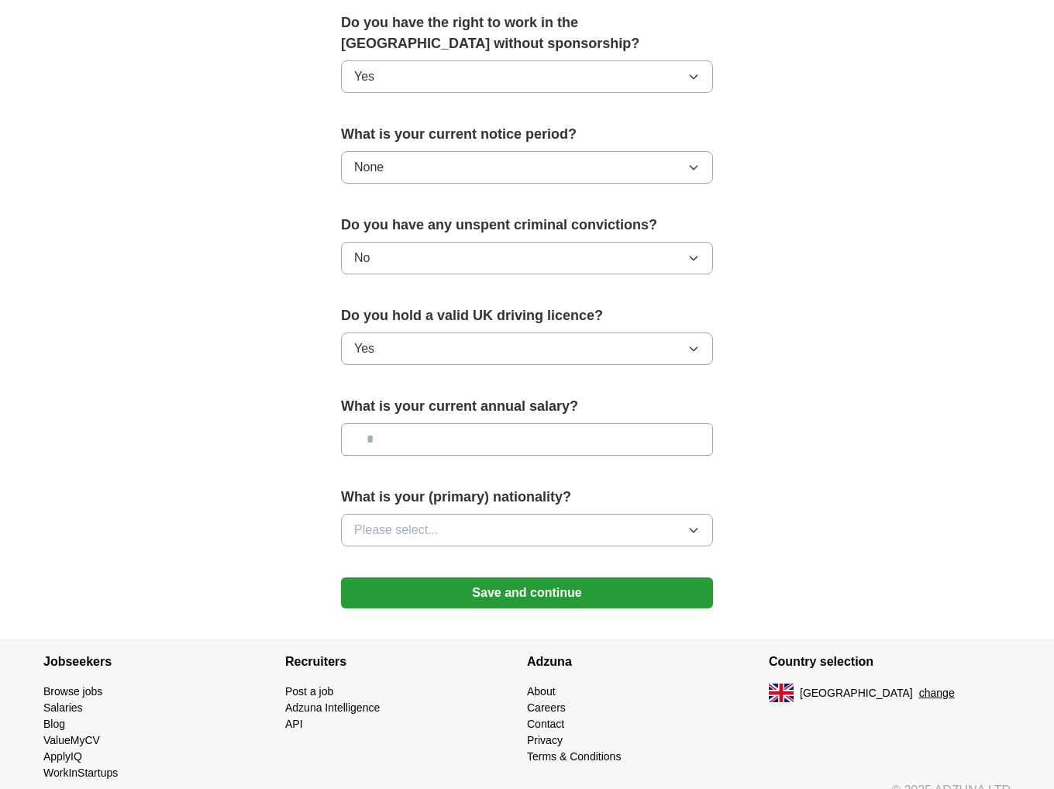
scroll to position [817, 0]
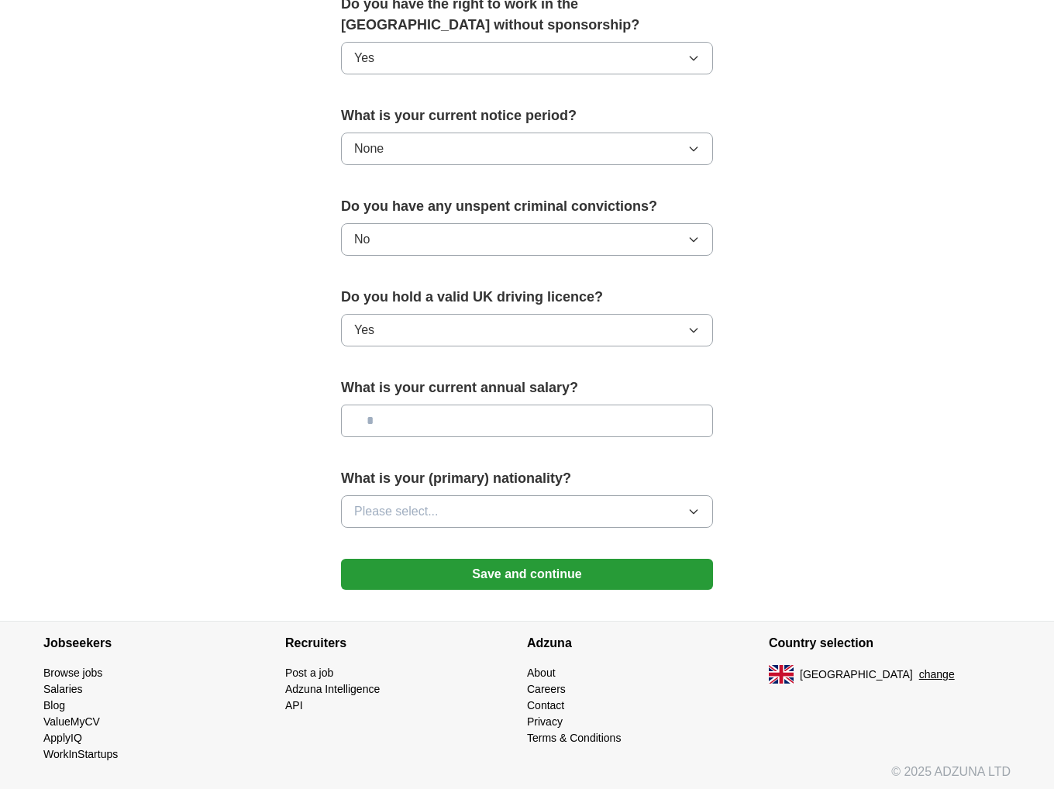
click at [416, 414] on input "text" at bounding box center [527, 421] width 372 height 33
type input "*******"
click at [487, 508] on button "Please select..." at bounding box center [527, 511] width 372 height 33
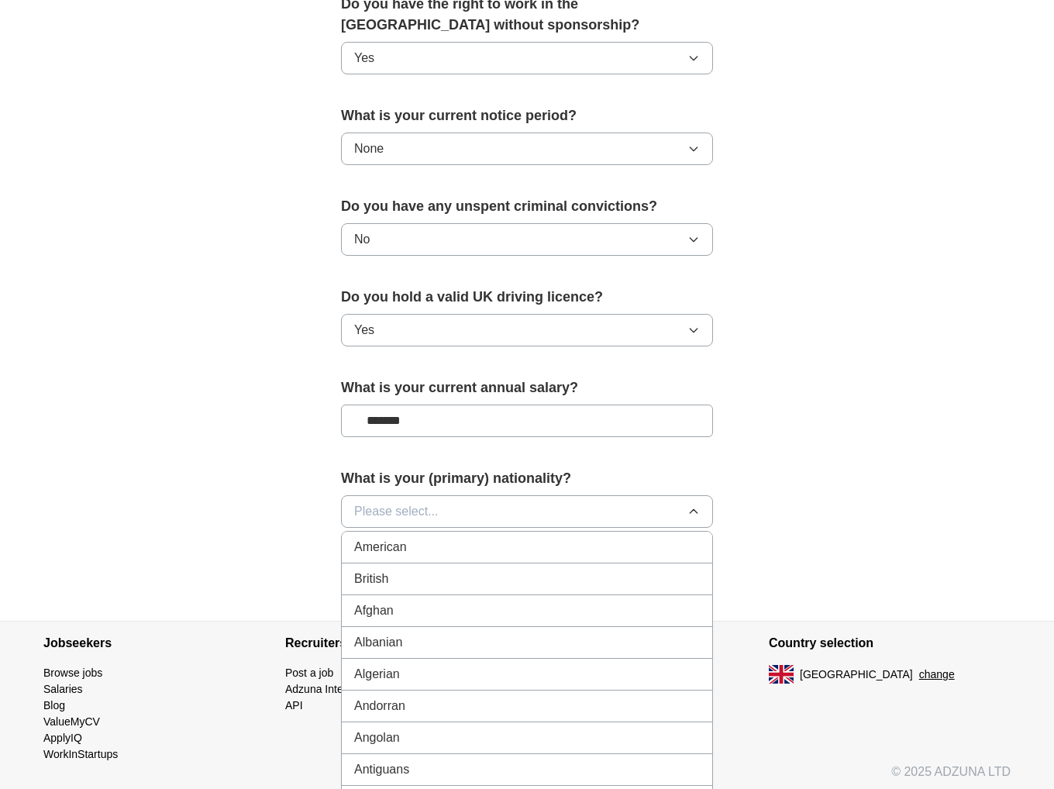
click at [418, 512] on span "Please select..." at bounding box center [396, 511] width 84 height 19
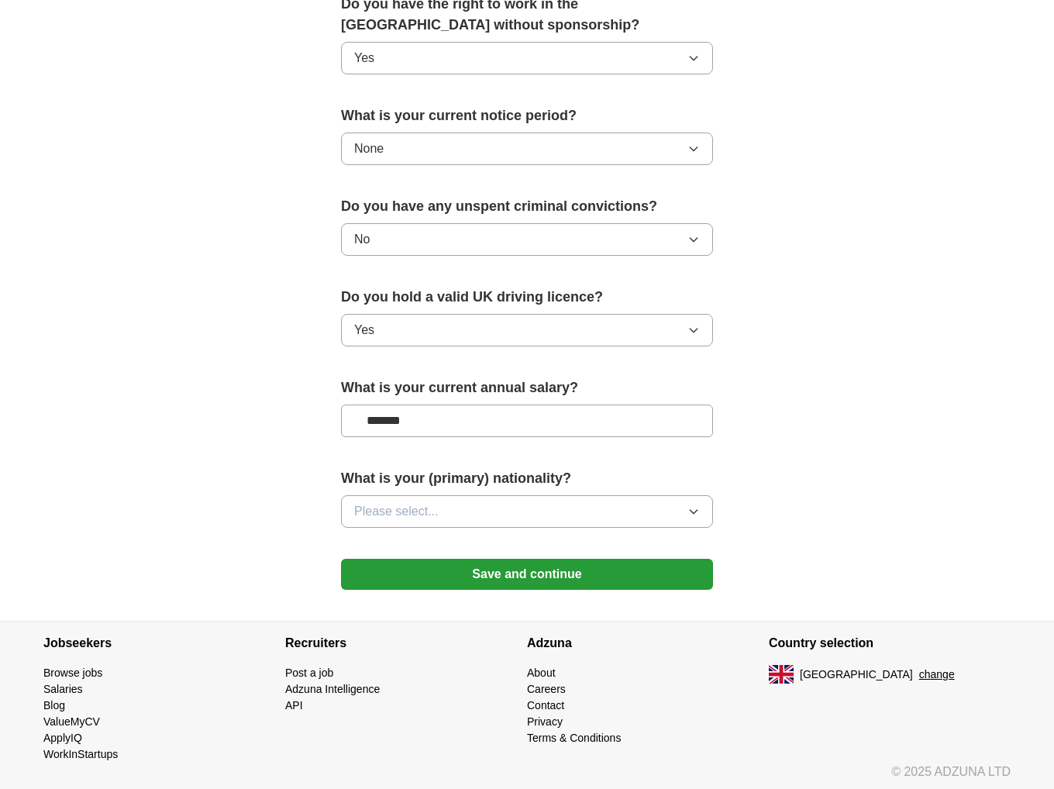
click at [418, 512] on span "Please select..." at bounding box center [396, 511] width 84 height 19
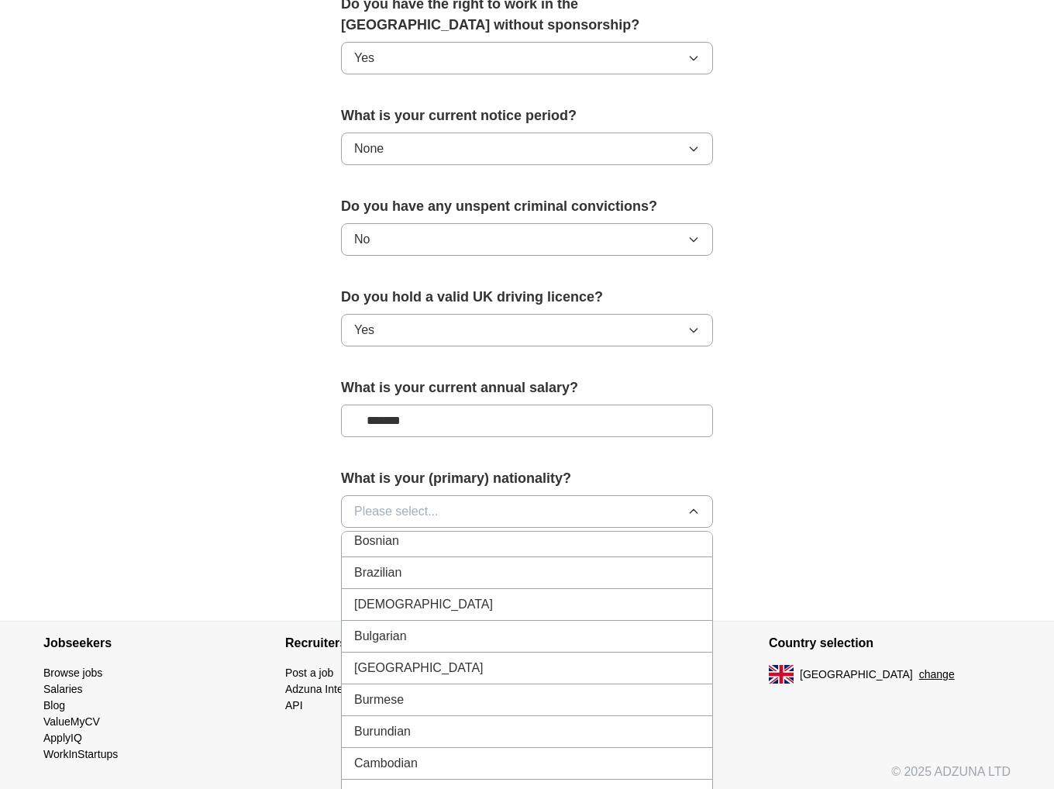
scroll to position [698, 0]
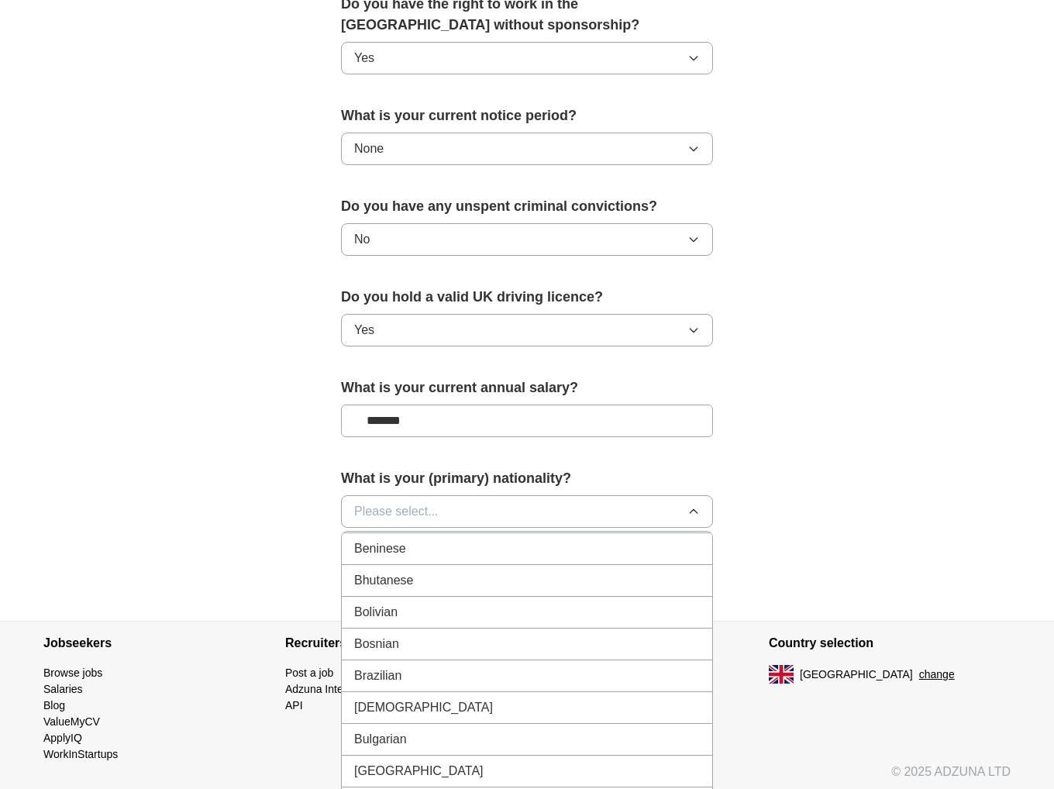
click at [457, 667] on div "Brazilian" at bounding box center [527, 676] width 346 height 19
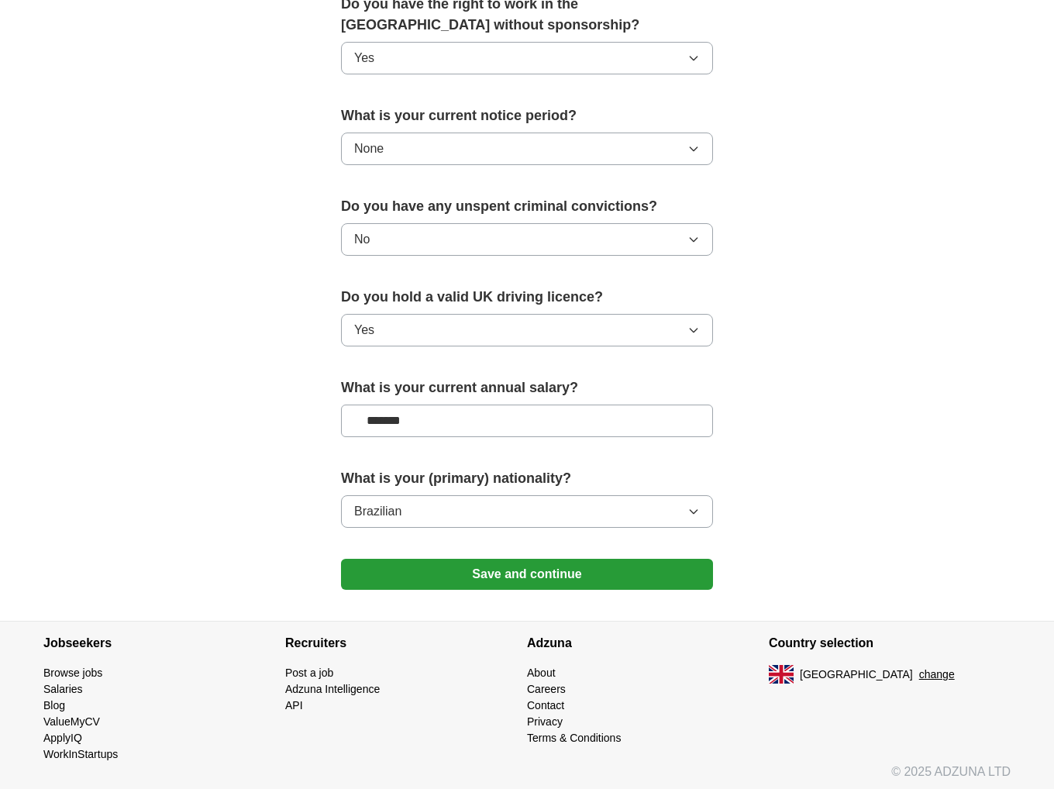
click at [557, 572] on button "Save and continue" at bounding box center [527, 574] width 372 height 31
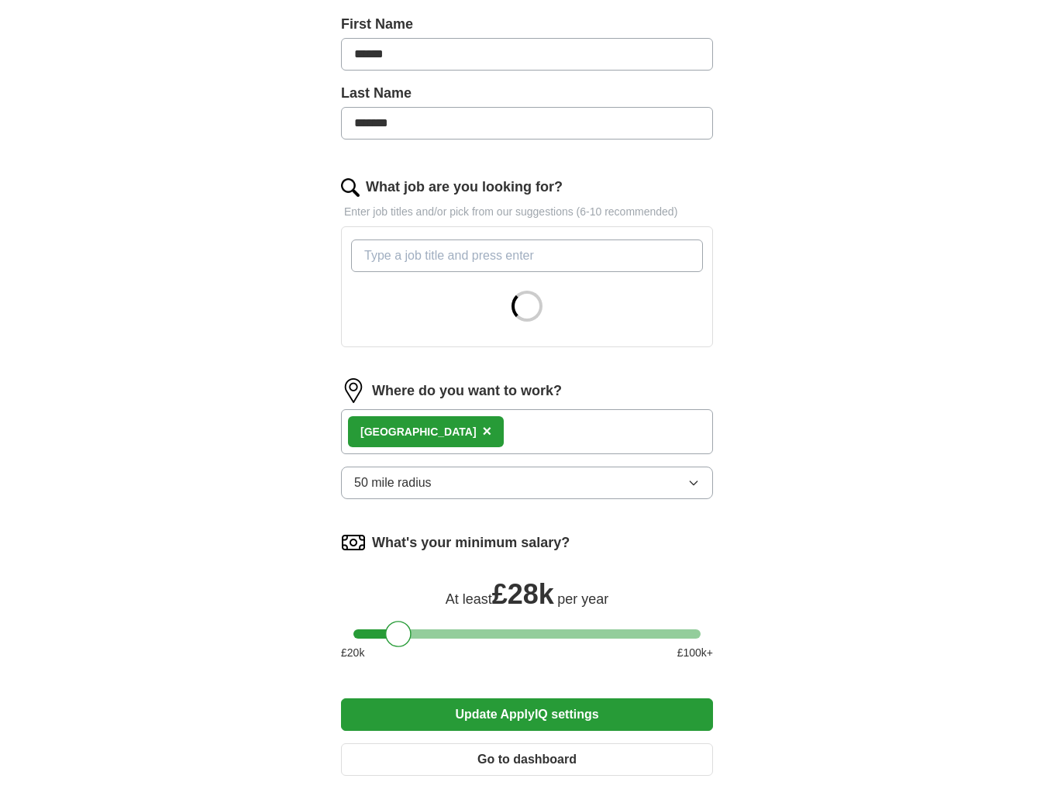
scroll to position [388, 0]
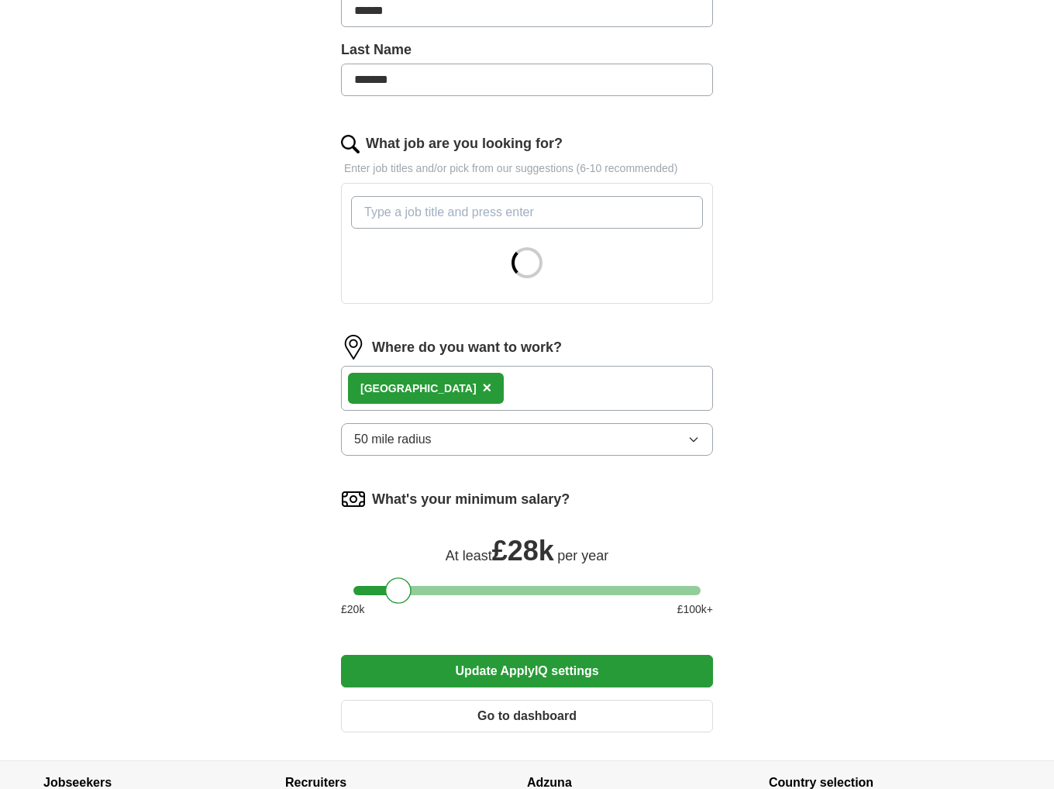
click at [493, 432] on button "50 mile radius" at bounding box center [527, 439] width 372 height 33
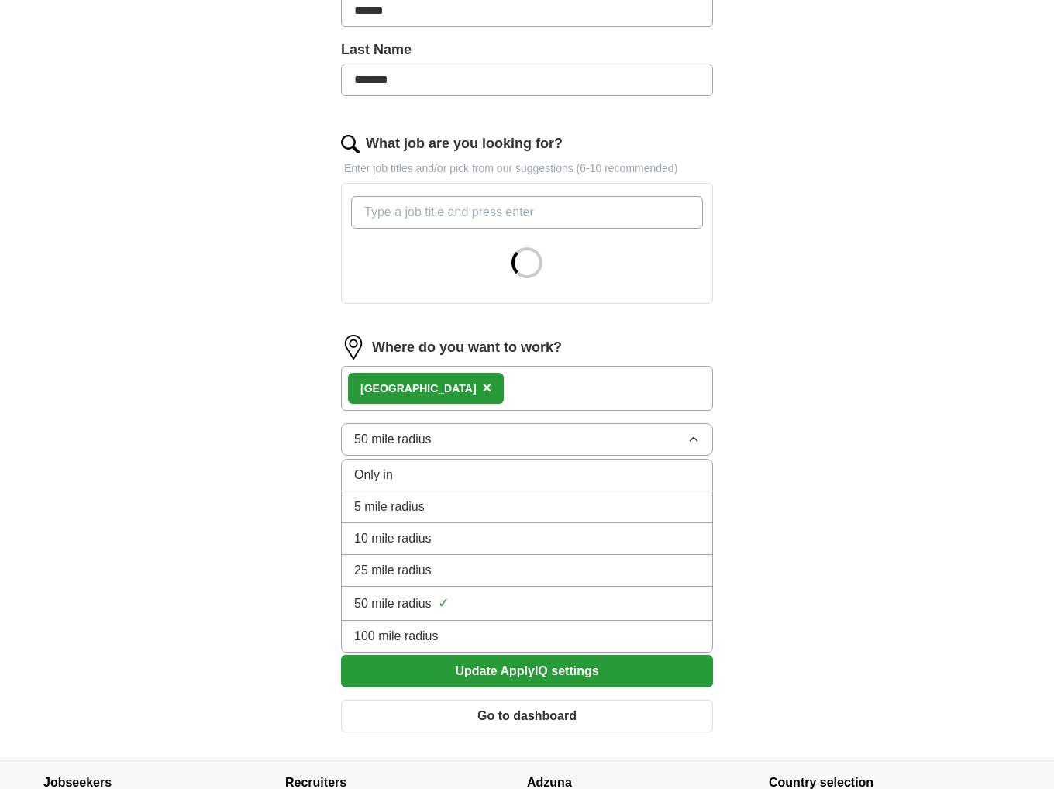
click at [432, 636] on span "100 mile radius" at bounding box center [396, 636] width 84 height 19
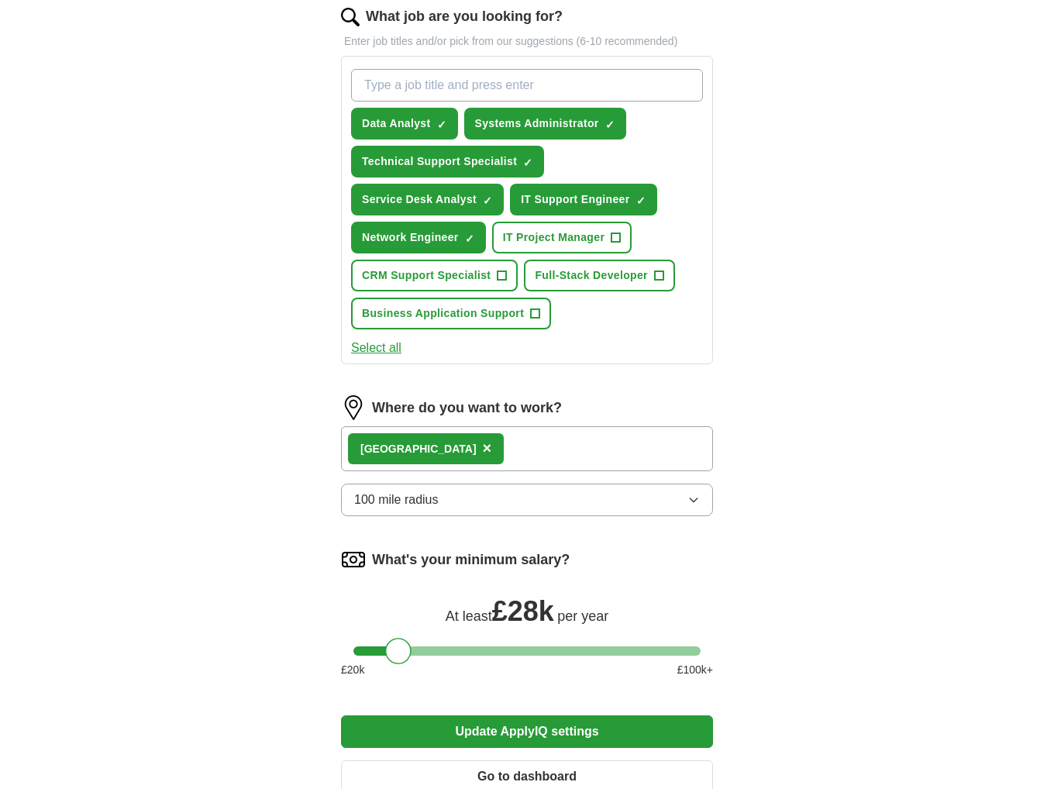
scroll to position [543, 0]
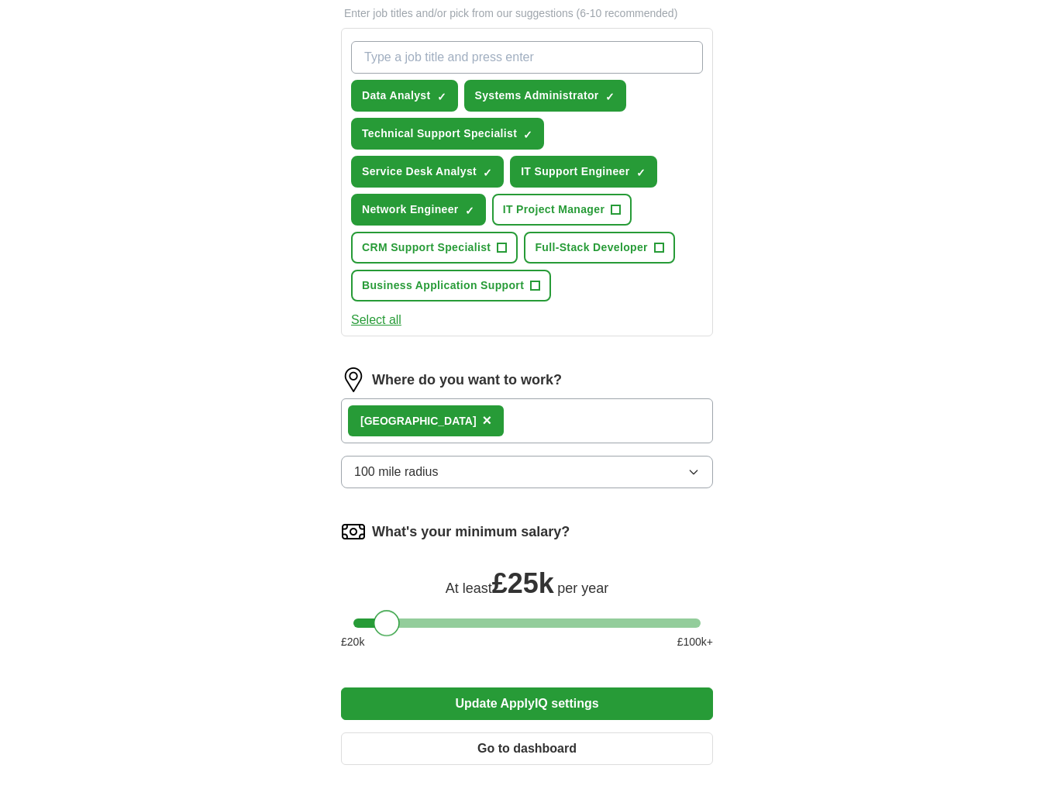
drag, startPoint x: 402, startPoint y: 624, endPoint x: 391, endPoint y: 626, distance: 11.1
click at [391, 626] on div at bounding box center [387, 623] width 26 height 26
click at [515, 288] on span "Business Application Support" at bounding box center [443, 285] width 162 height 16
click at [553, 698] on button "Update ApplyIQ settings" at bounding box center [527, 703] width 372 height 33
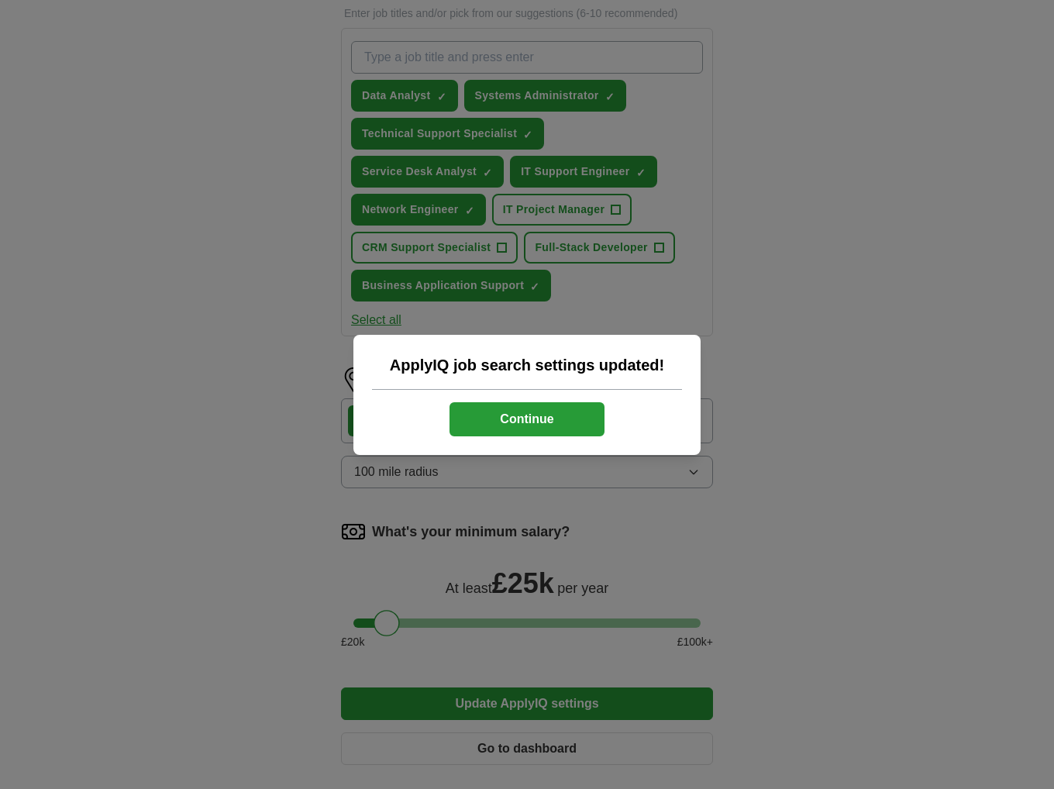
click at [564, 414] on button "Continue" at bounding box center [527, 419] width 155 height 34
